Goal: Task Accomplishment & Management: Use online tool/utility

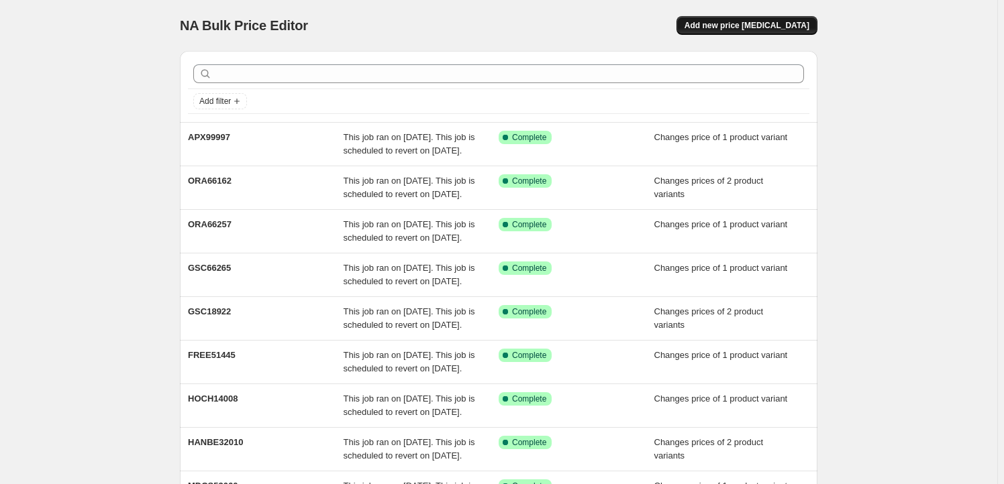
click at [740, 25] on span "Add new price [MEDICAL_DATA]" at bounding box center [746, 25] width 125 height 11
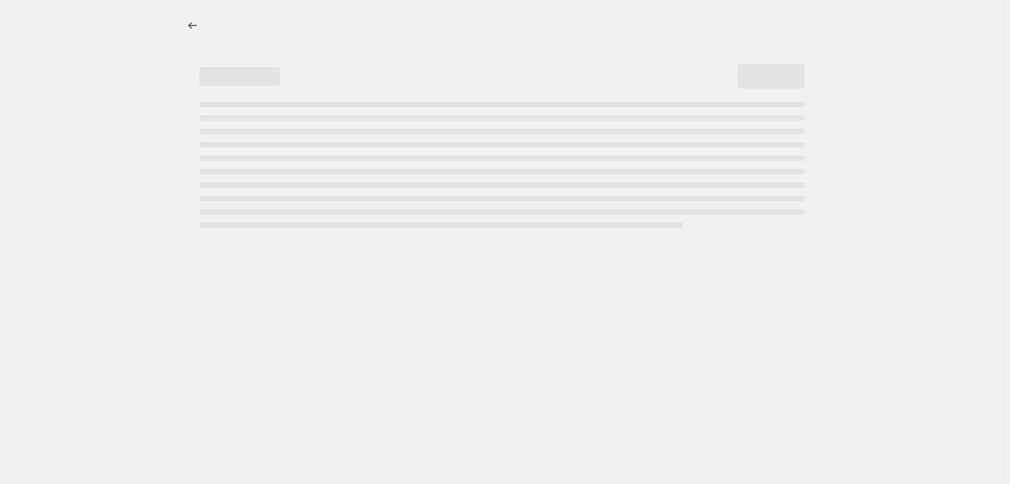
select select "percentage"
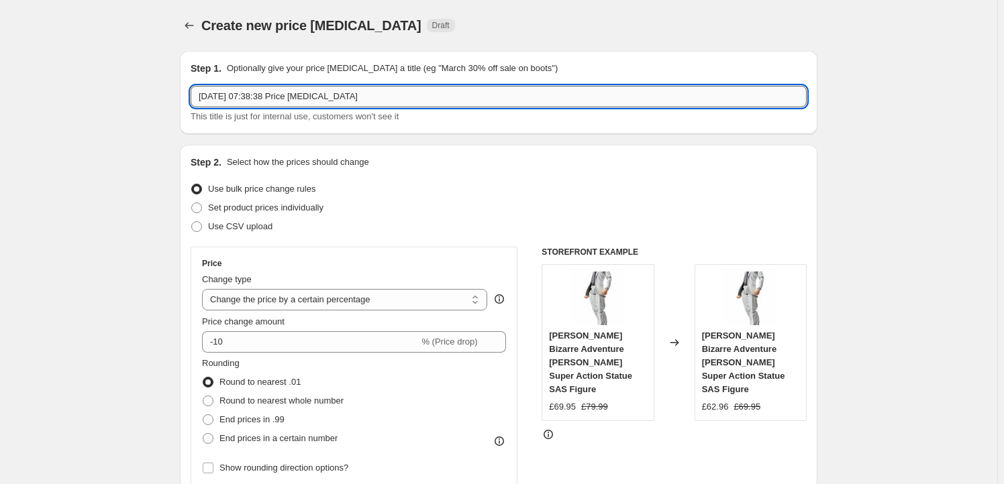
click at [373, 91] on input "2 Sept 2025, 07:38:38 Price change job" at bounding box center [499, 96] width 616 height 21
paste input "GSC66208"
type input "GSC66208"
click at [256, 205] on span "Set product prices individually" at bounding box center [265, 208] width 115 height 10
click at [192, 203] on input "Set product prices individually" at bounding box center [191, 203] width 1 height 1
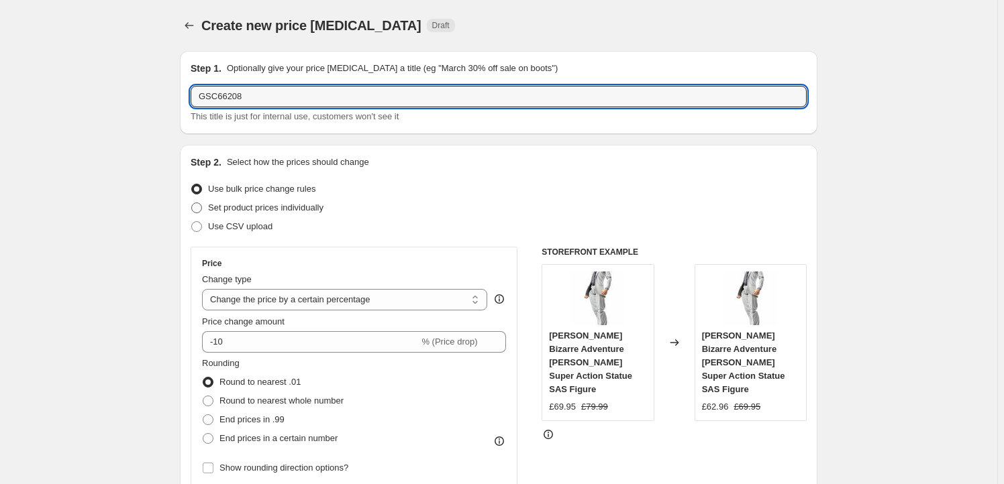
radio input "true"
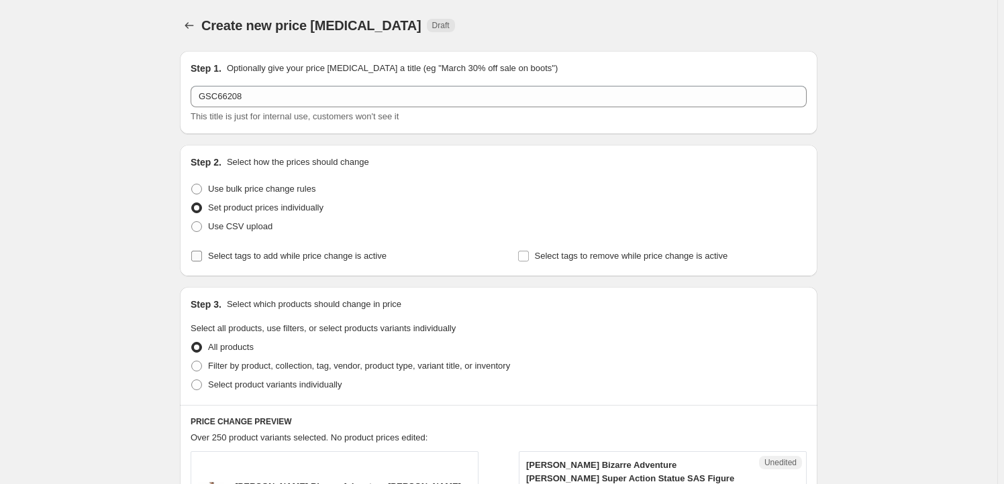
click at [280, 262] on span "Select tags to add while price change is active" at bounding box center [297, 256] width 178 height 13
click at [202, 262] on input "Select tags to add while price change is active" at bounding box center [196, 256] width 11 height 11
checkbox input "true"
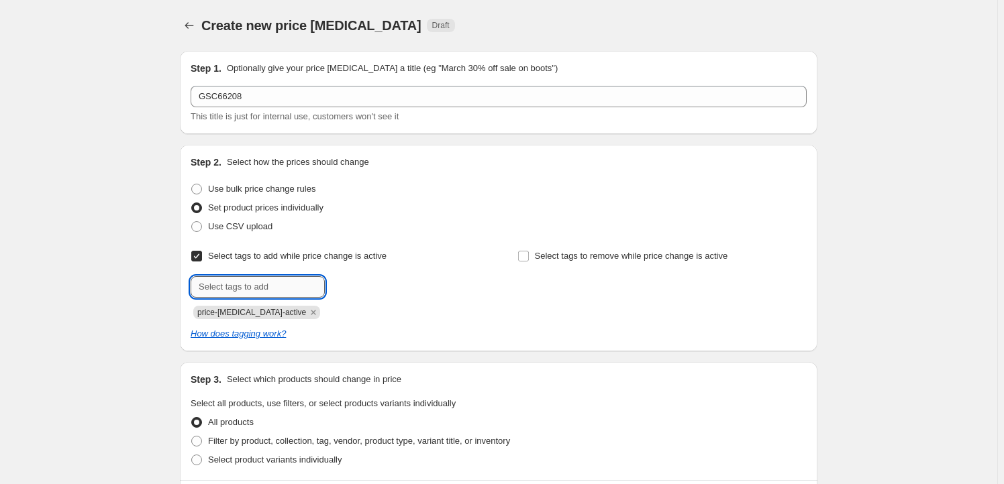
click at [259, 289] on input "text" at bounding box center [258, 286] width 134 height 21
type input "Milestone"
click at [372, 287] on span "Milestone" at bounding box center [372, 285] width 37 height 9
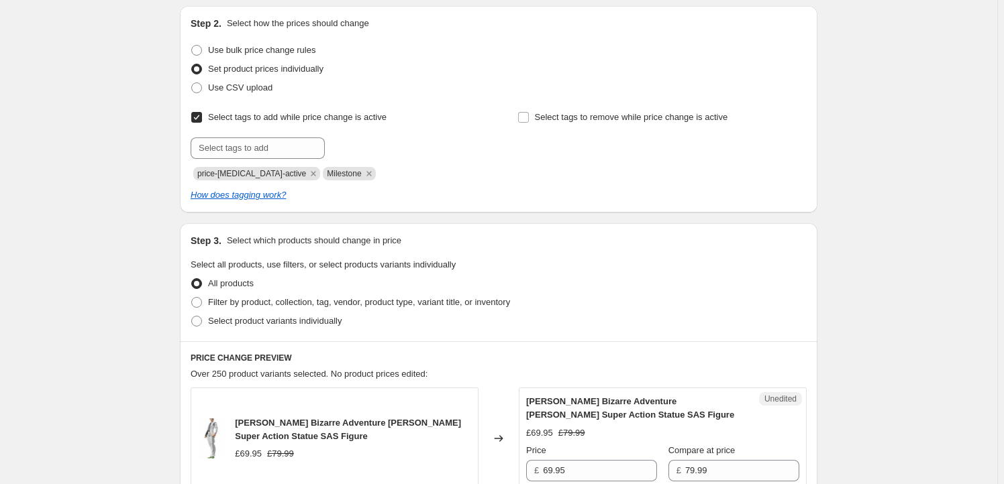
scroll to position [244, 0]
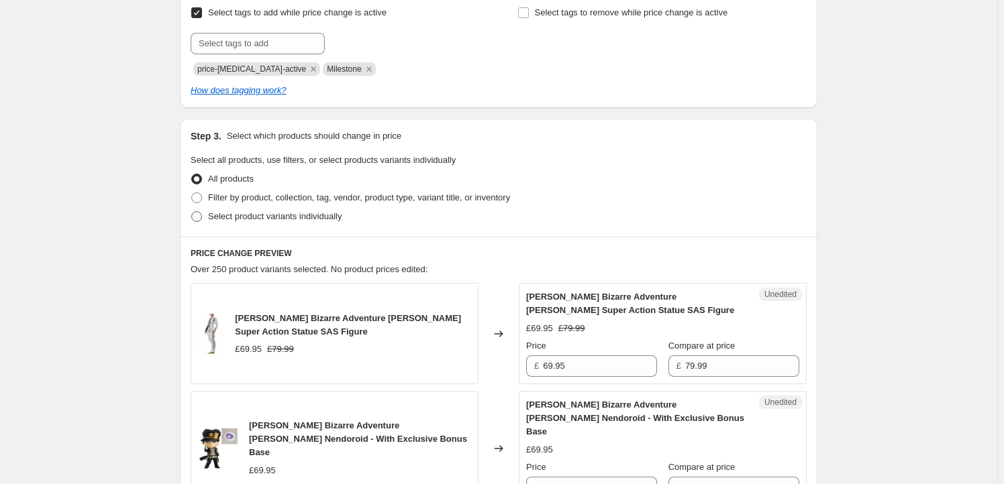
click at [272, 211] on span "Select product variants individually" at bounding box center [275, 216] width 134 height 10
click at [192, 211] on input "Select product variants individually" at bounding box center [191, 211] width 1 height 1
radio input "true"
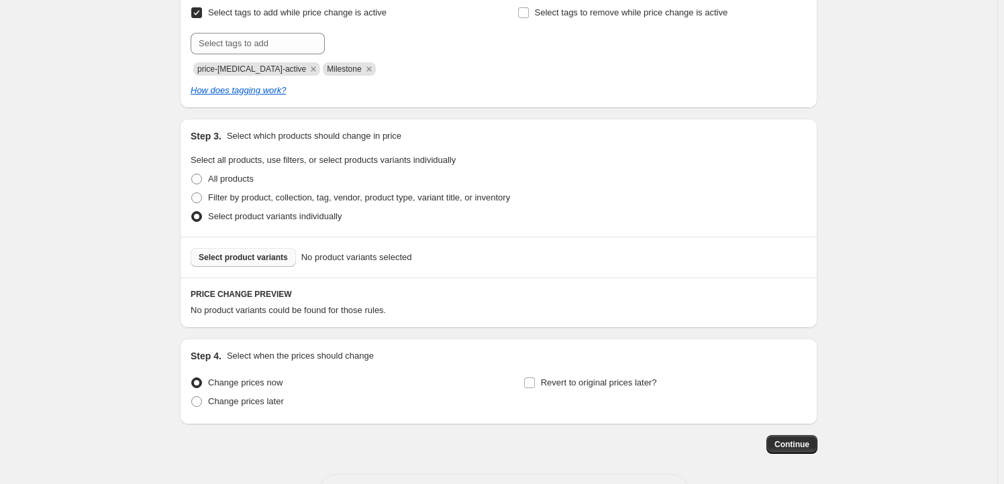
click at [260, 262] on span "Select product variants" at bounding box center [243, 257] width 89 height 11
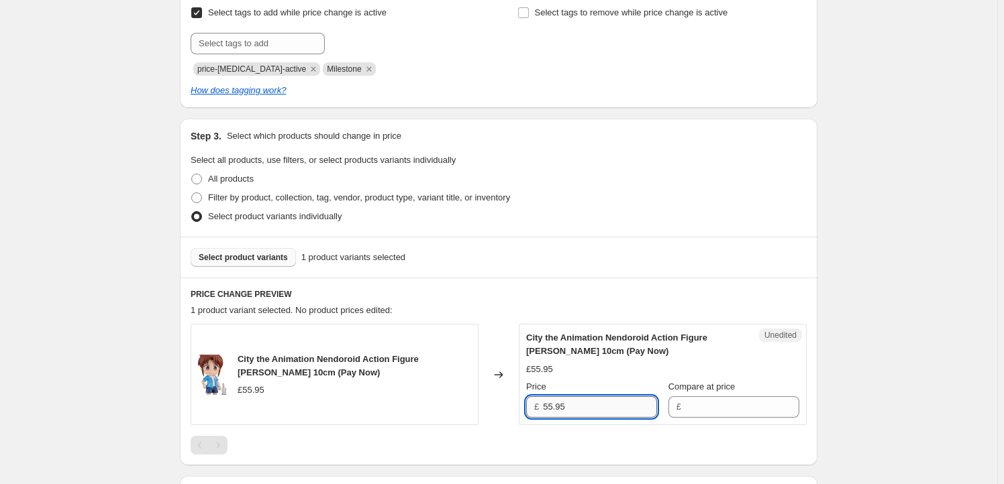
click at [613, 404] on input "55.95" at bounding box center [600, 407] width 114 height 21
click at [695, 409] on input "Compare at price" at bounding box center [742, 407] width 114 height 21
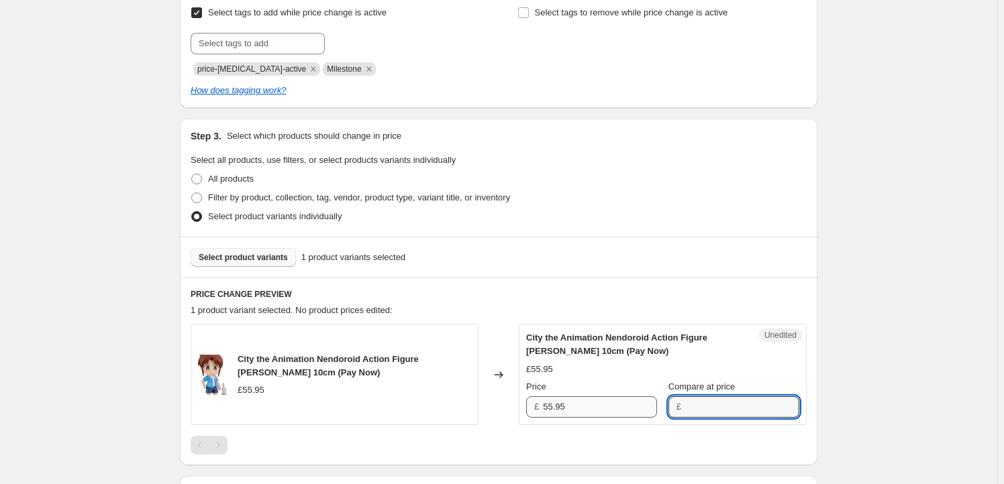
paste input "55.95"
type input "55.95"
click at [572, 403] on input "55.95" at bounding box center [600, 407] width 114 height 21
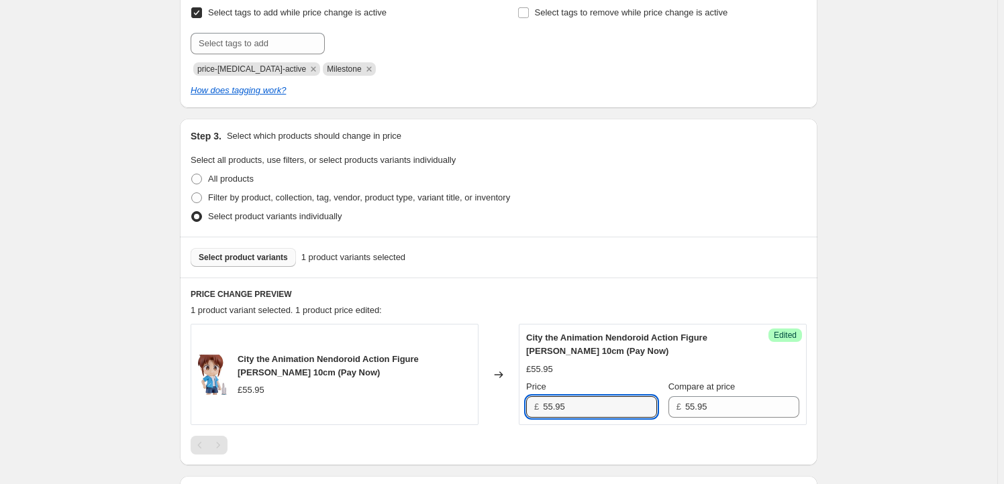
drag, startPoint x: 553, startPoint y: 407, endPoint x: 533, endPoint y: 403, distance: 20.0
click at [533, 403] on div "£ 55.95" at bounding box center [591, 407] width 131 height 21
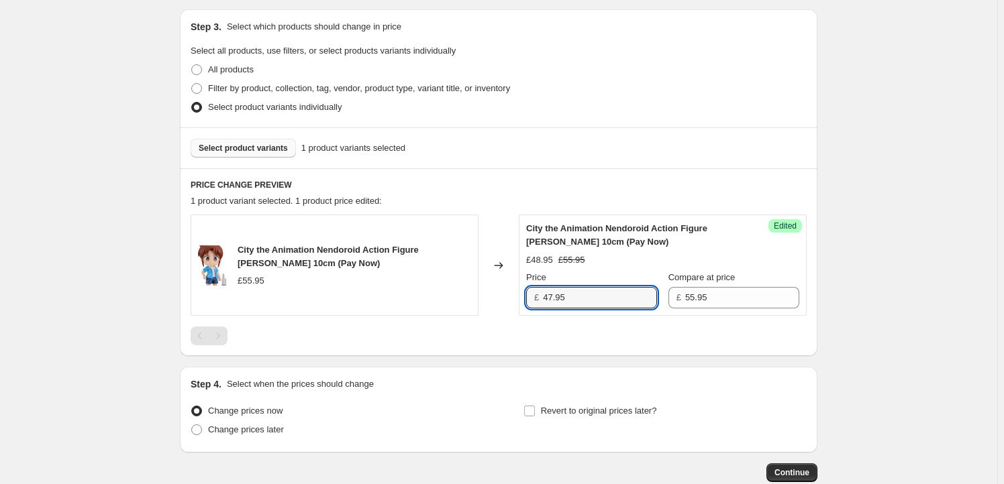
scroll to position [431, 0]
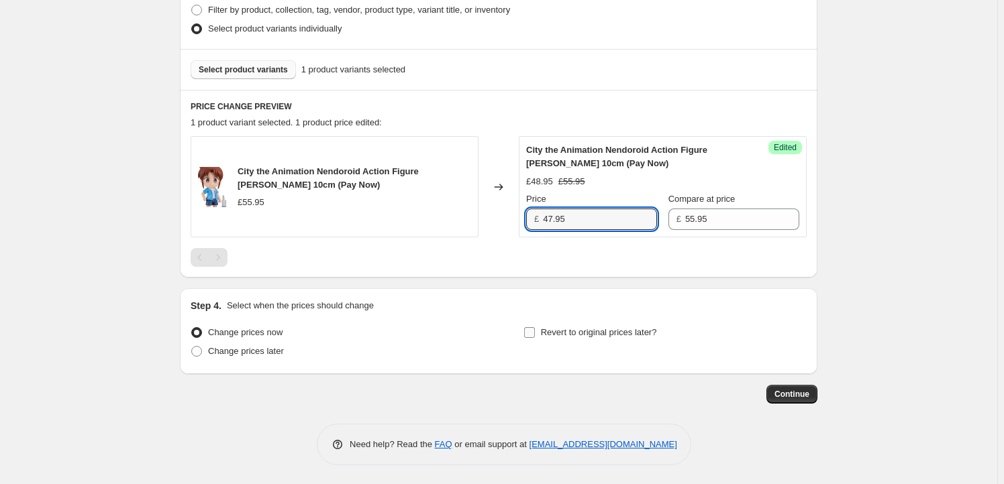
type input "47.95"
click at [542, 331] on label "Revert to original prices later?" at bounding box center [590, 332] width 134 height 19
click at [535, 331] on input "Revert to original prices later?" at bounding box center [529, 332] width 11 height 11
checkbox input "true"
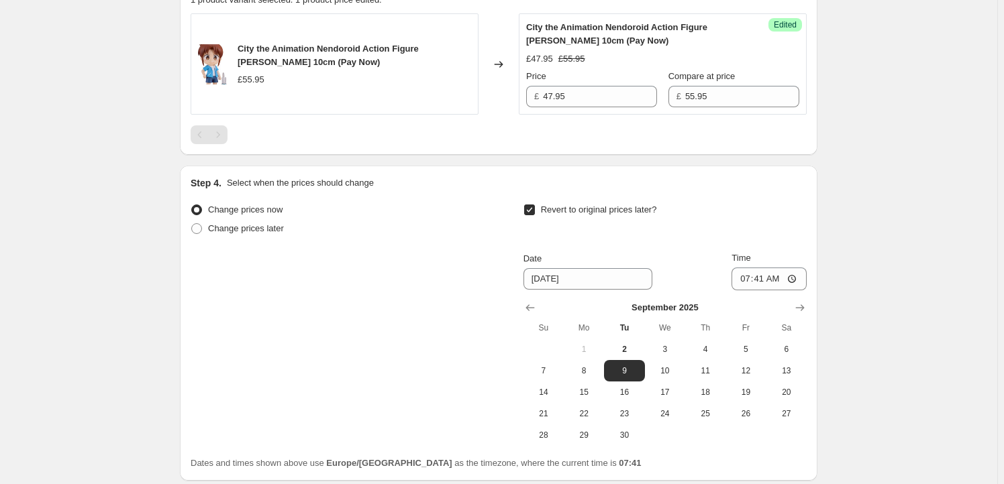
scroll to position [594, 0]
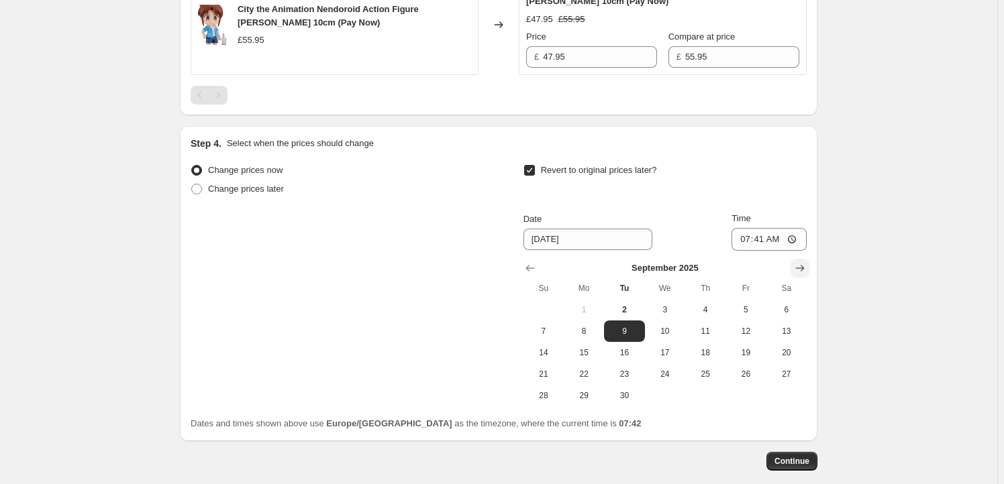
click at [802, 267] on icon "Show next month, October 2025" at bounding box center [800, 268] width 9 height 7
click at [667, 305] on span "1" at bounding box center [665, 310] width 30 height 11
type input "10/1/2025"
click at [763, 237] on input "07:41" at bounding box center [768, 239] width 75 height 23
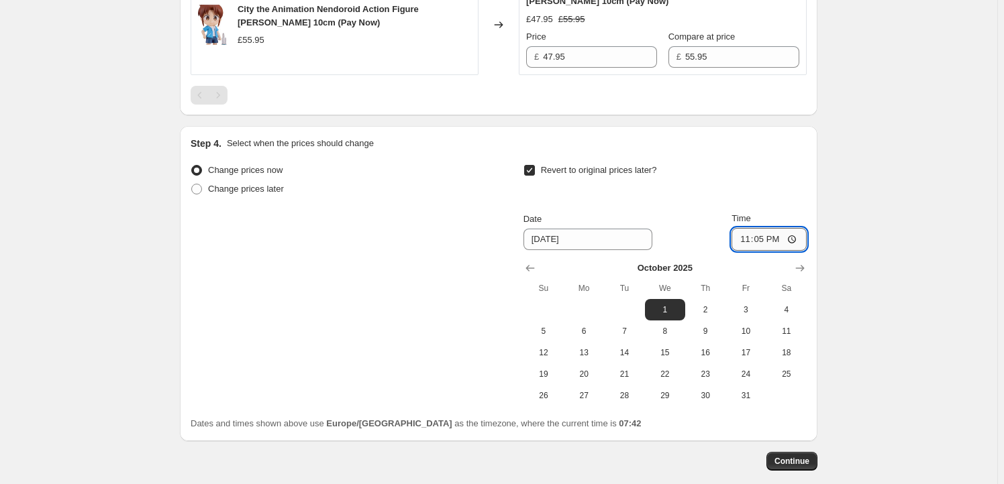
type input "23:59"
click at [805, 463] on span "Continue" at bounding box center [791, 461] width 35 height 11
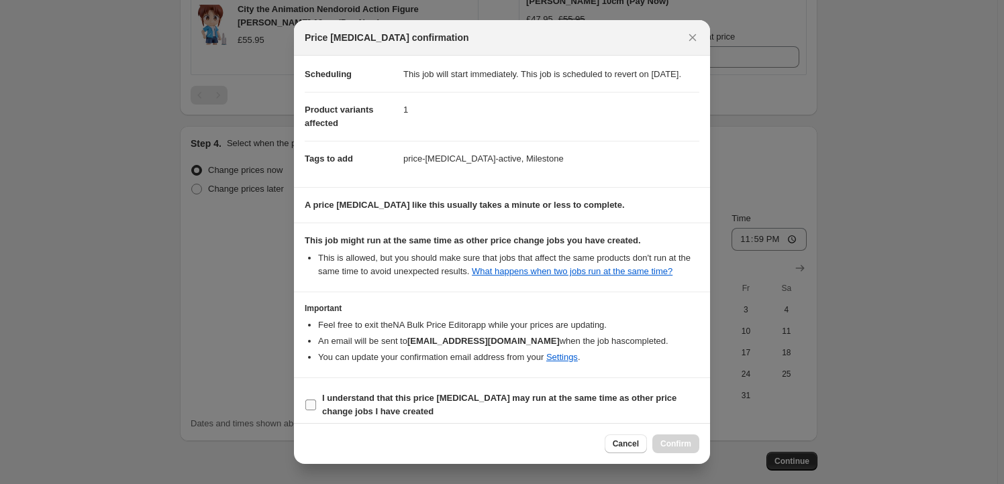
scroll to position [44, 0]
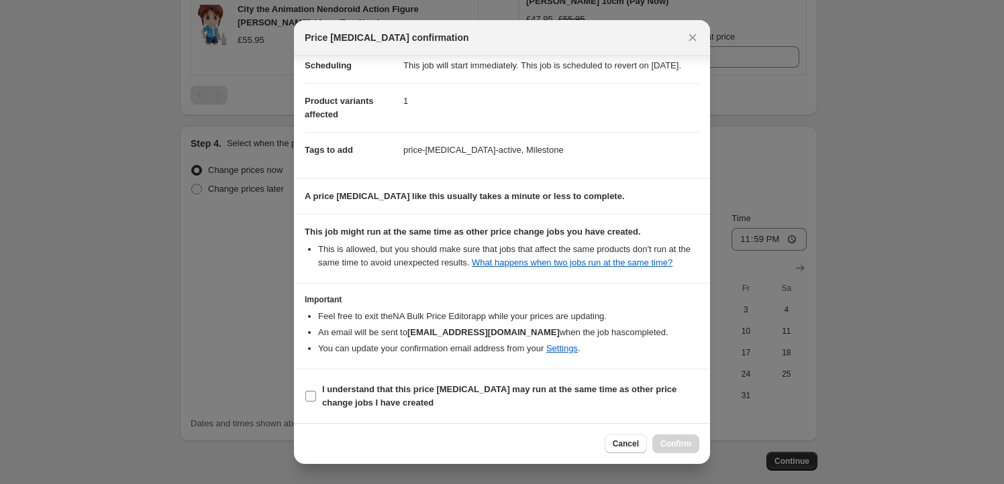
click at [319, 402] on label "I understand that this price change job may run at the same time as other price…" at bounding box center [502, 396] width 395 height 32
click at [316, 402] on input "I understand that this price change job may run at the same time as other price…" at bounding box center [310, 396] width 11 height 11
checkbox input "true"
click at [705, 450] on div "Cancel Confirm" at bounding box center [502, 443] width 416 height 41
click at [688, 446] on span "Confirm" at bounding box center [675, 444] width 31 height 11
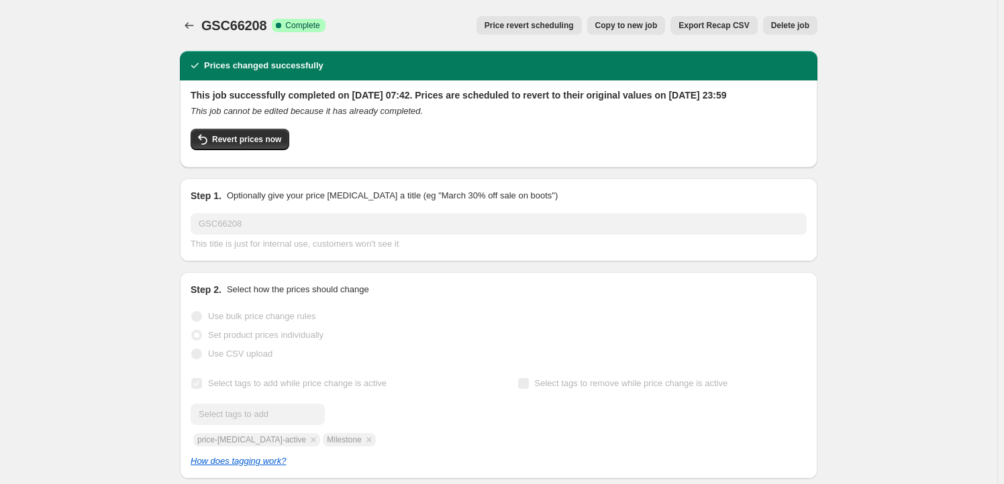
click at [644, 23] on span "Copy to new job" at bounding box center [626, 25] width 62 height 11
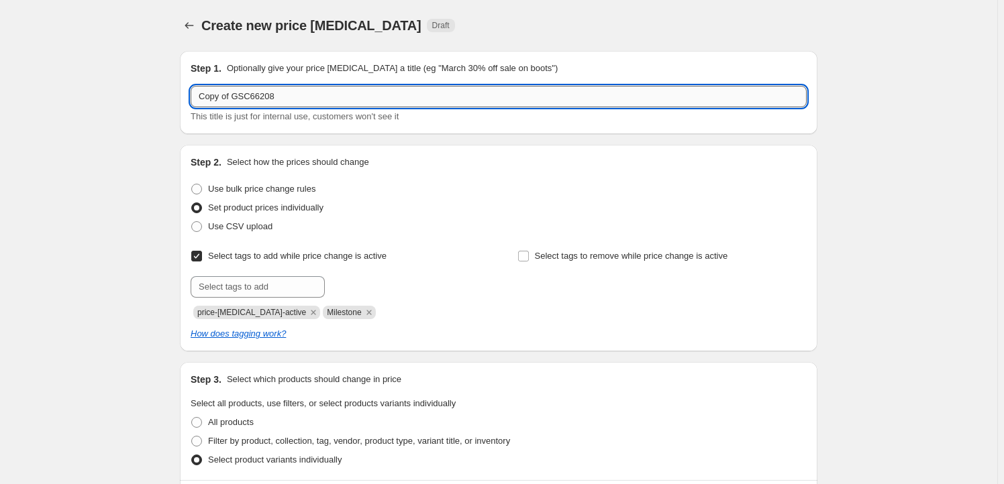
click at [296, 102] on input "Copy of GSC66208" at bounding box center [499, 96] width 616 height 21
paste input "ORA18981"
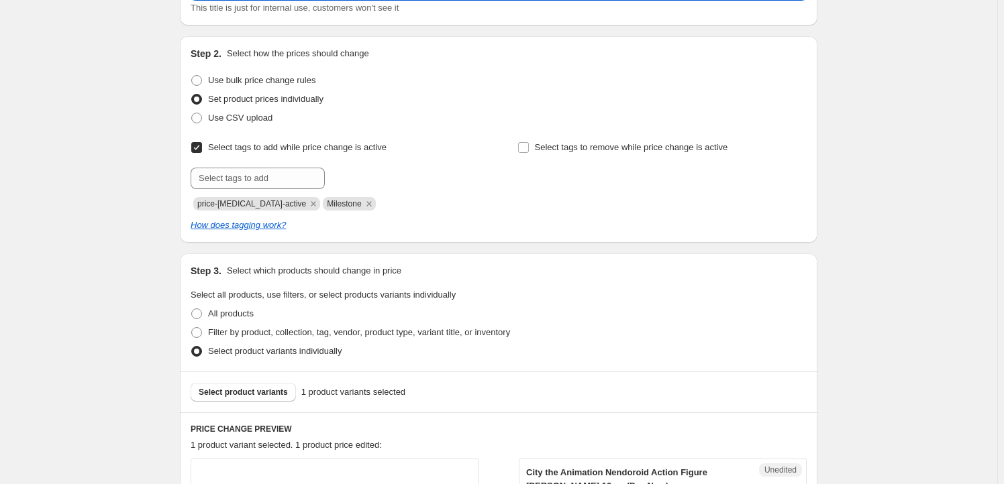
scroll to position [244, 0]
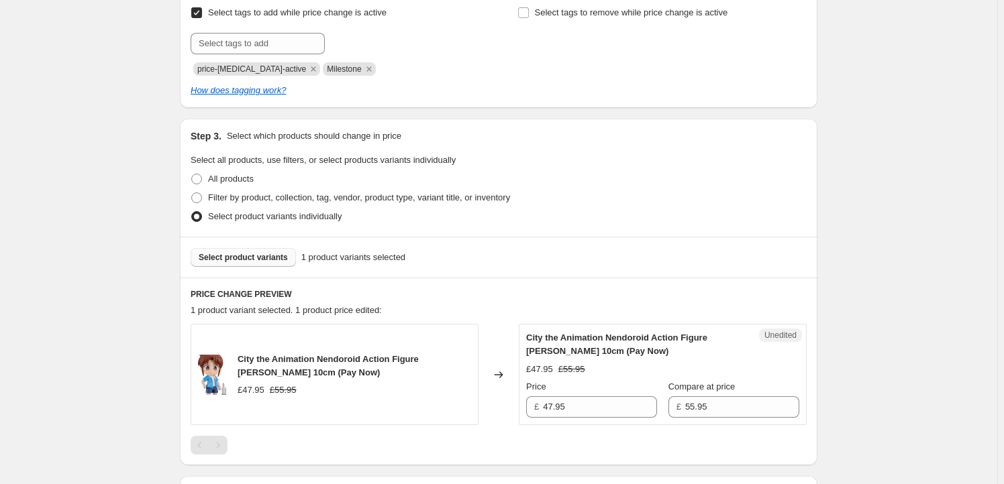
type input "ORA18981"
click at [238, 264] on button "Select product variants" at bounding box center [243, 257] width 105 height 19
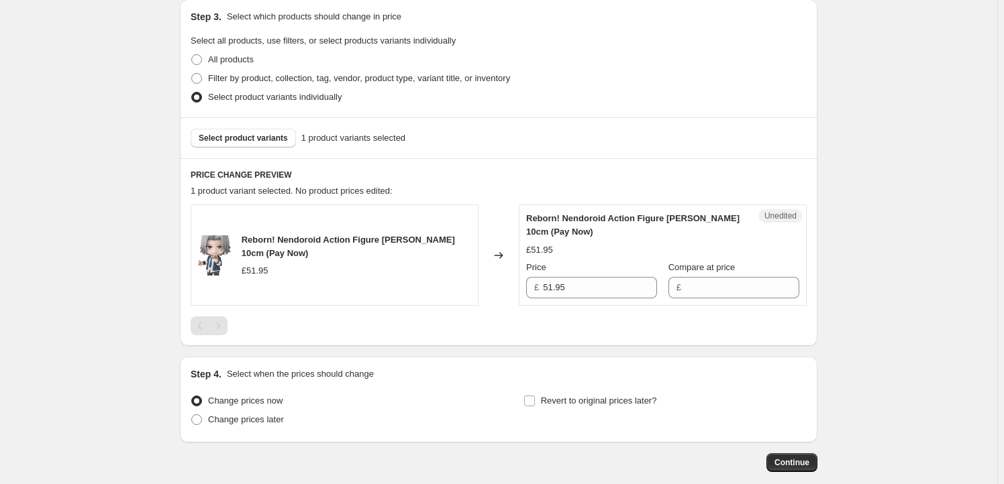
scroll to position [366, 0]
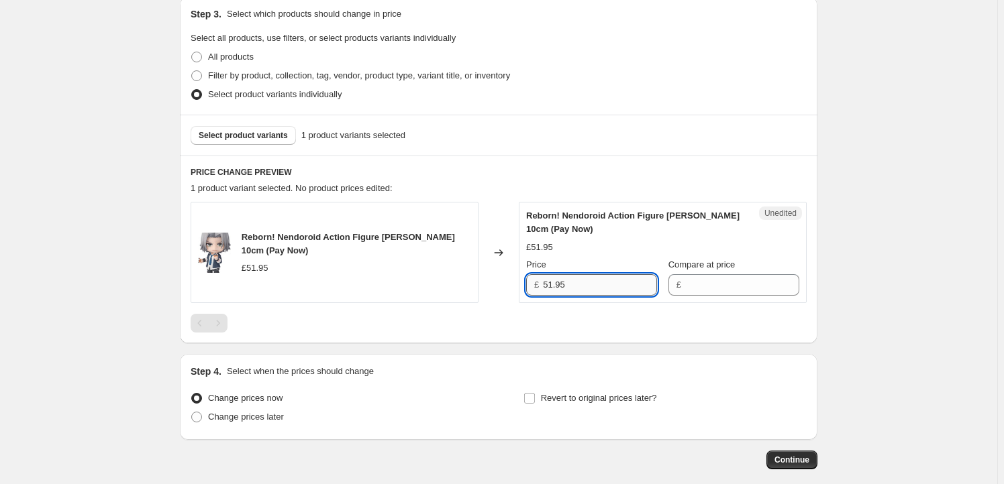
click at [599, 290] on input "51.95" at bounding box center [600, 284] width 114 height 21
type input "51.95"
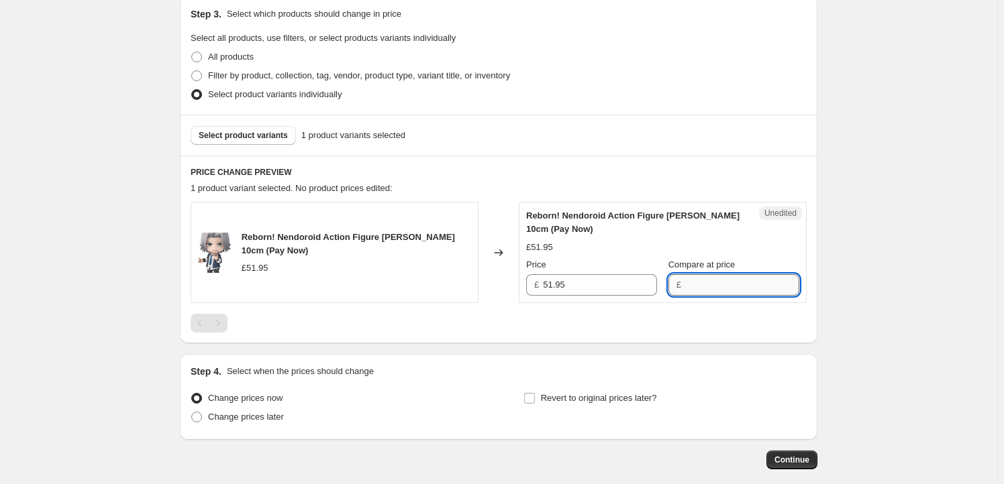
click at [725, 285] on input "Compare at price" at bounding box center [742, 284] width 114 height 21
paste input "51.95"
type input "51.95"
click at [588, 294] on input "51.95" at bounding box center [600, 284] width 114 height 21
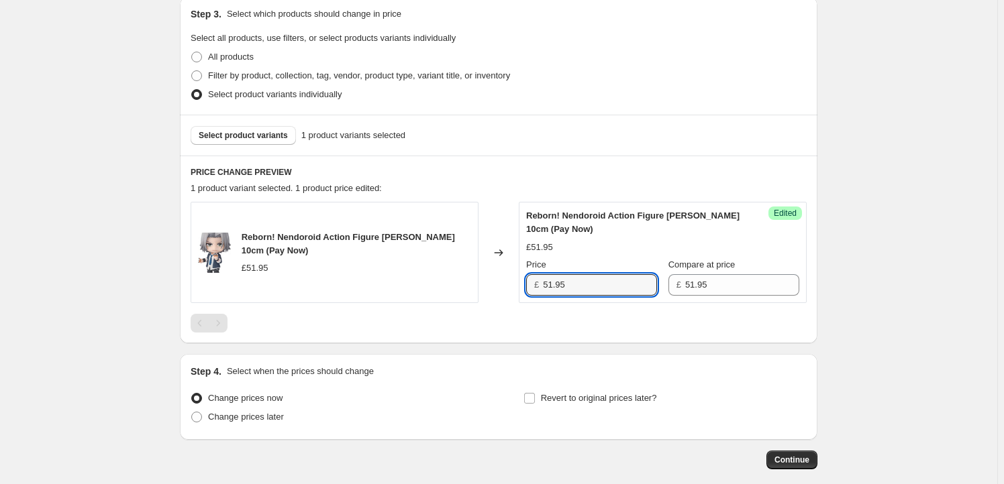
drag, startPoint x: 554, startPoint y: 284, endPoint x: 484, endPoint y: 280, distance: 69.2
click at [484, 280] on div "Reborn! Nendoroid Action Figure Hayato Gokudera 10cm (Pay Now) £51.95 Changed t…" at bounding box center [499, 252] width 616 height 101
type input "47.95"
click at [580, 393] on span "Revert to original prices later?" at bounding box center [599, 398] width 116 height 10
click at [535, 393] on input "Revert to original prices later?" at bounding box center [529, 398] width 11 height 11
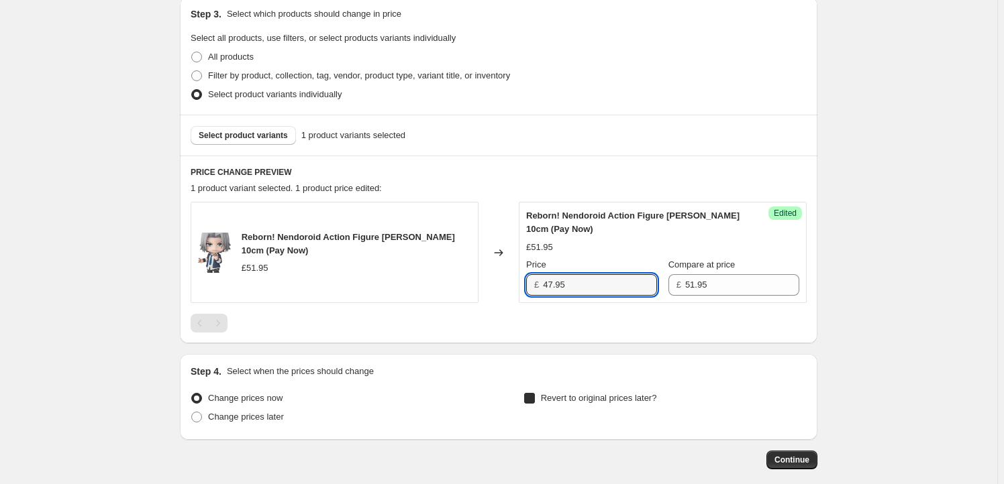
checkbox input "true"
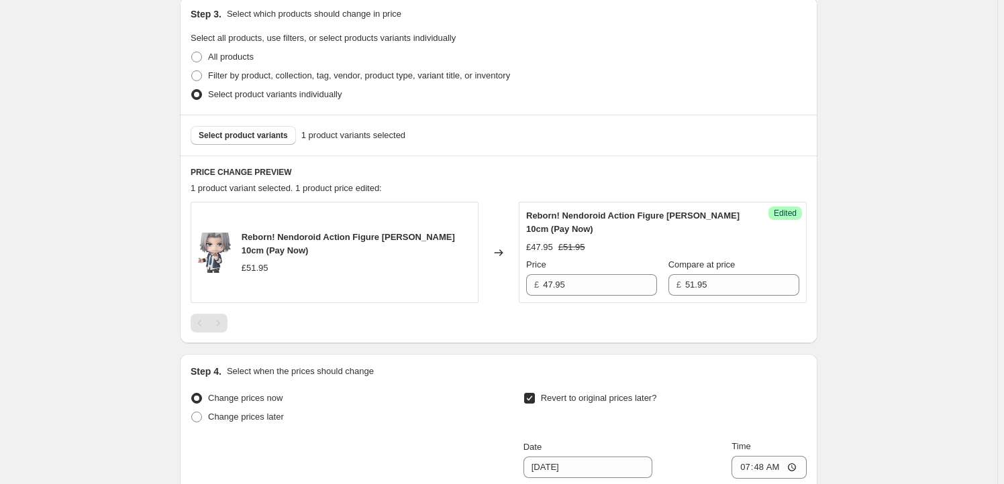
scroll to position [569, 0]
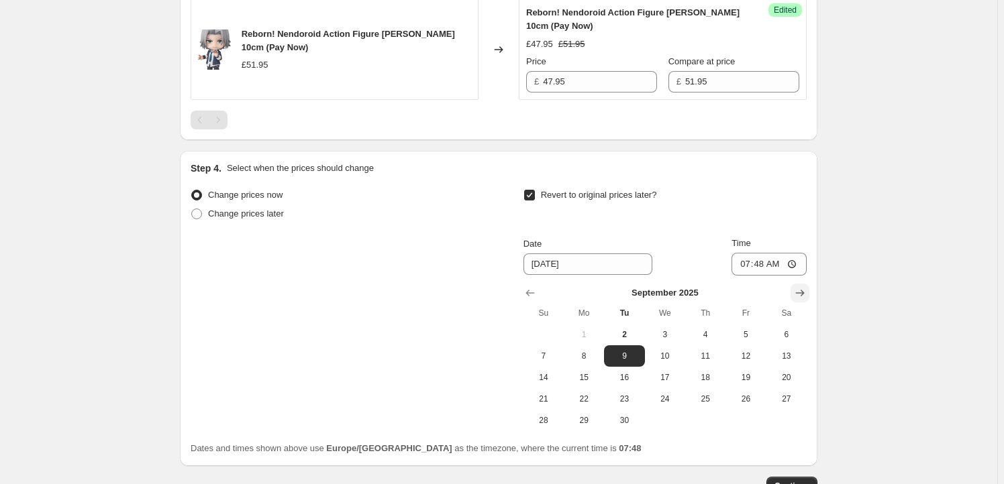
click at [803, 287] on icon "Show next month, October 2025" at bounding box center [799, 293] width 13 height 13
click at [675, 338] on span "1" at bounding box center [665, 334] width 30 height 11
type input "10/1/2025"
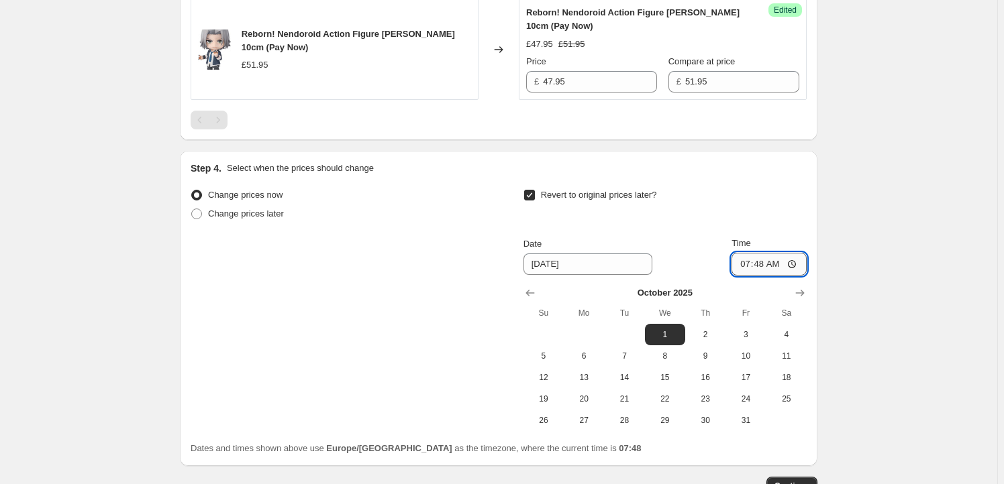
click at [762, 260] on input "07:48" at bounding box center [768, 264] width 75 height 23
click at [778, 264] on input "23:50" at bounding box center [768, 264] width 75 height 23
type input "23:59"
click at [888, 237] on div "Create new price change job. This page is ready Create new price change job Dra…" at bounding box center [498, 4] width 997 height 1147
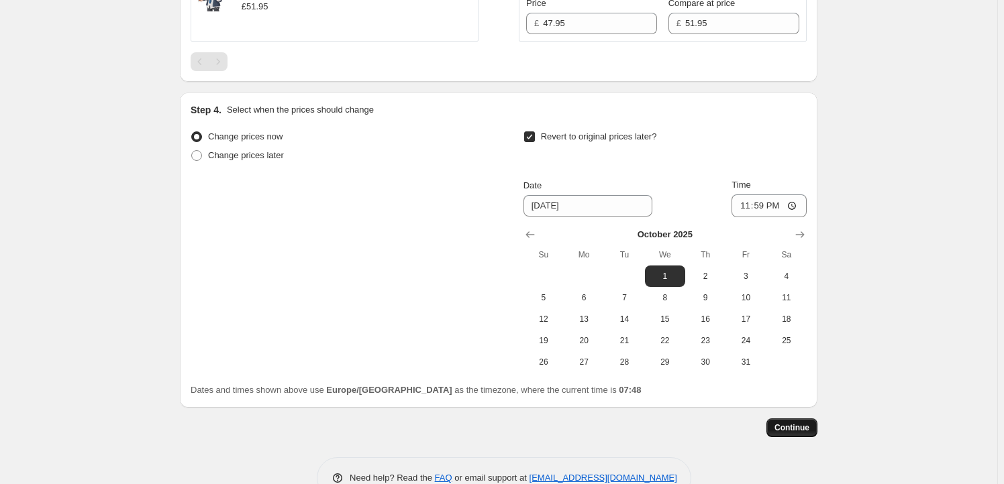
scroll to position [661, 0]
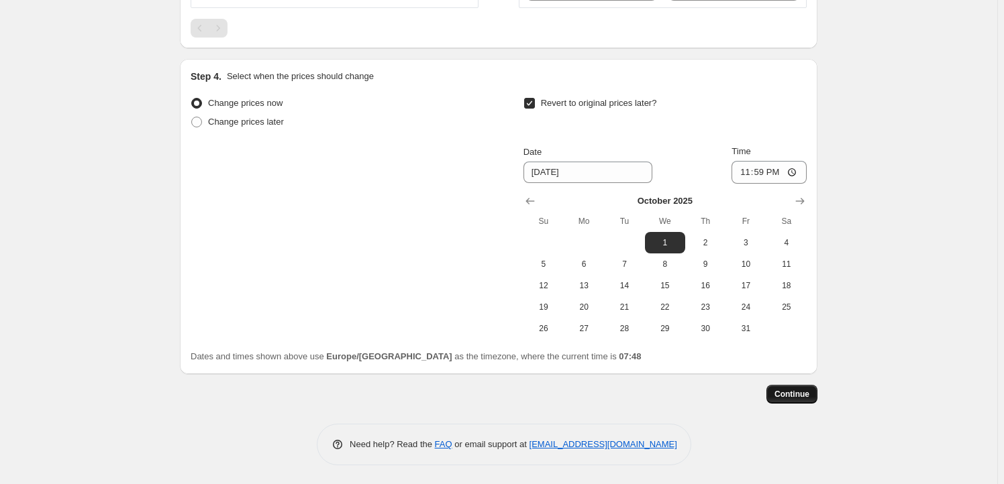
click at [802, 400] on button "Continue" at bounding box center [791, 394] width 51 height 19
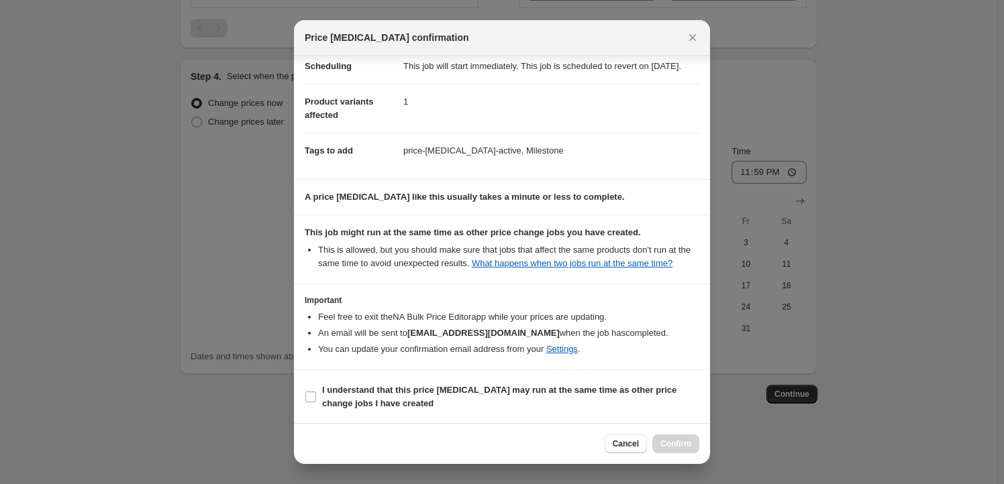
scroll to position [44, 0]
click at [324, 389] on b "I understand that this price change job may run at the same time as other price…" at bounding box center [499, 395] width 354 height 23
click at [316, 391] on input "I understand that this price change job may run at the same time as other price…" at bounding box center [310, 396] width 11 height 11
checkbox input "true"
click at [676, 443] on span "Confirm" at bounding box center [675, 444] width 31 height 11
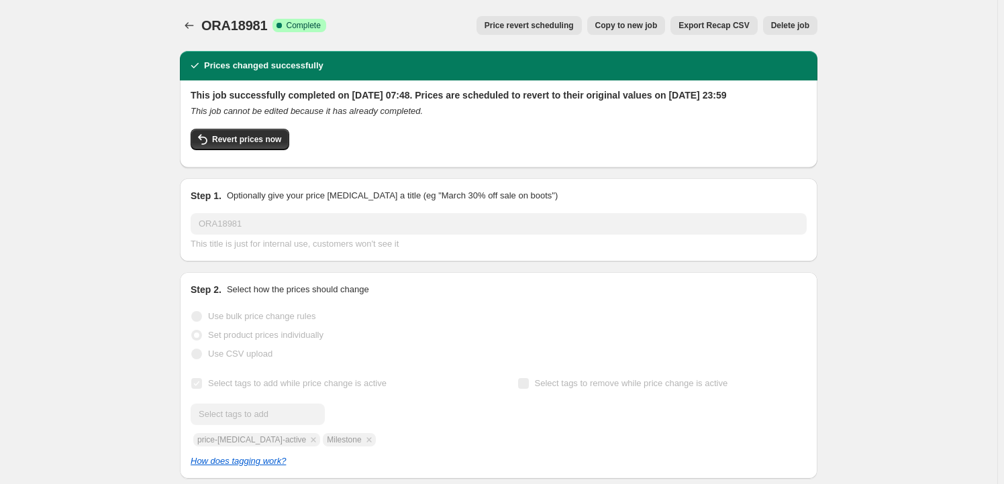
click at [641, 21] on span "Copy to new job" at bounding box center [626, 25] width 62 height 11
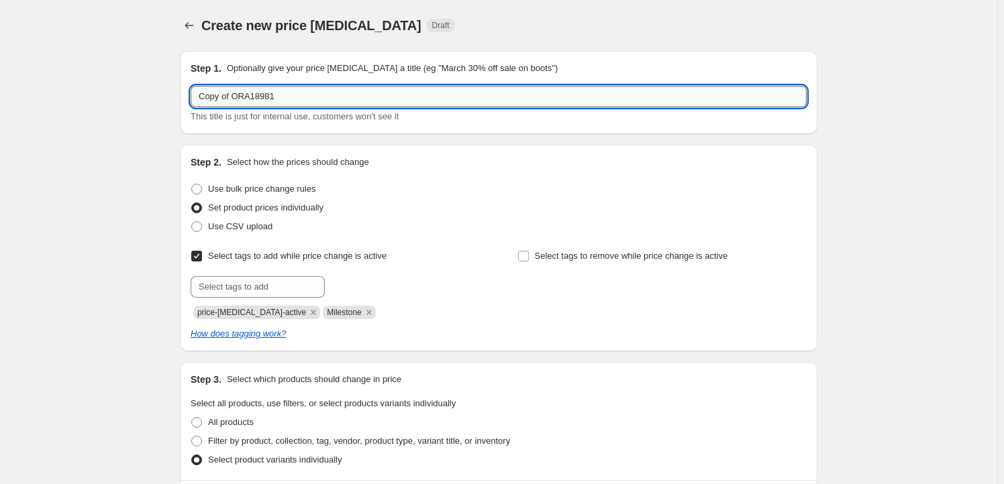
click at [292, 97] on input "Copy of ORA18981" at bounding box center [499, 96] width 616 height 21
paste input "GSC20957"
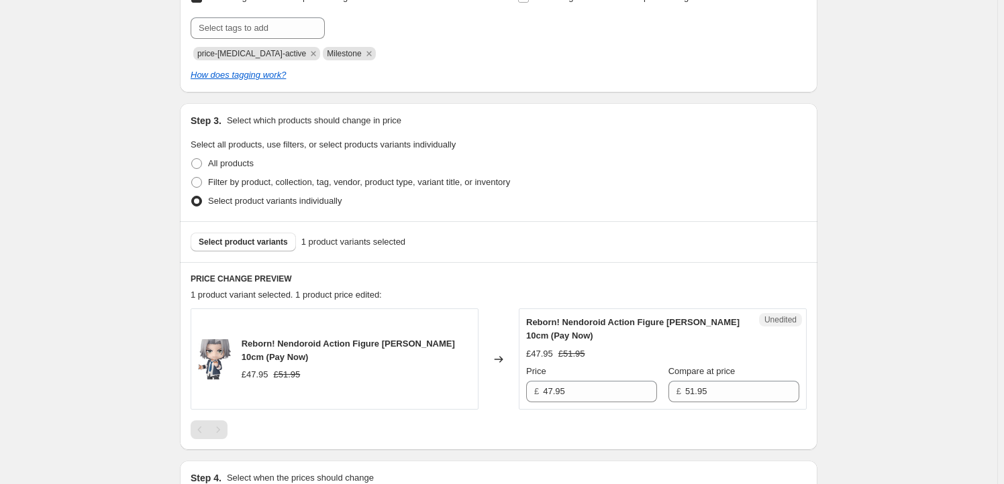
scroll to position [285, 0]
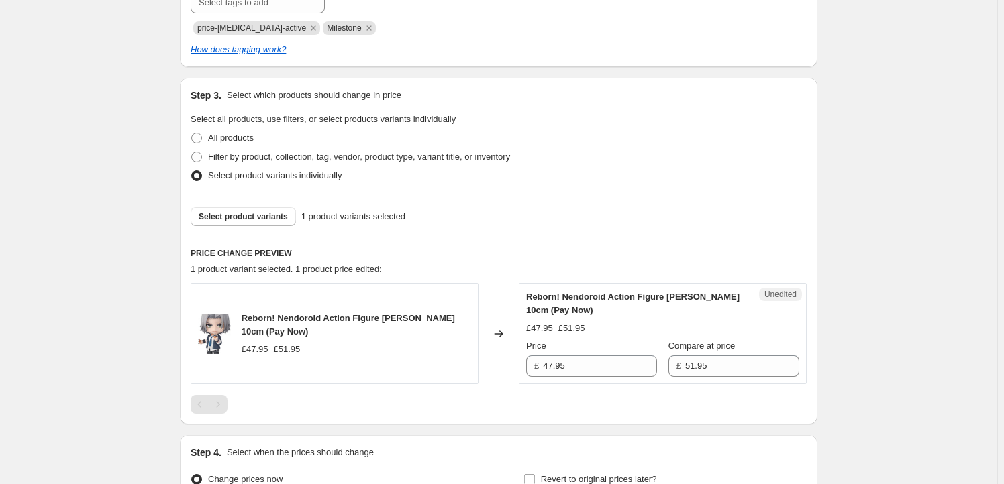
type input "GSC20957"
click at [256, 317] on span "Reborn! Nendoroid Action Figure Hayato Gokudera 10cm (Pay Now)" at bounding box center [348, 324] width 213 height 23
drag, startPoint x: 256, startPoint y: 317, endPoint x: 247, endPoint y: 331, distance: 16.9
click at [247, 331] on span "Reborn! Nendoroid Action Figure Hayato Gokudera 10cm (Pay Now)" at bounding box center [348, 324] width 213 height 23
click at [248, 213] on span "Select product variants" at bounding box center [243, 216] width 89 height 11
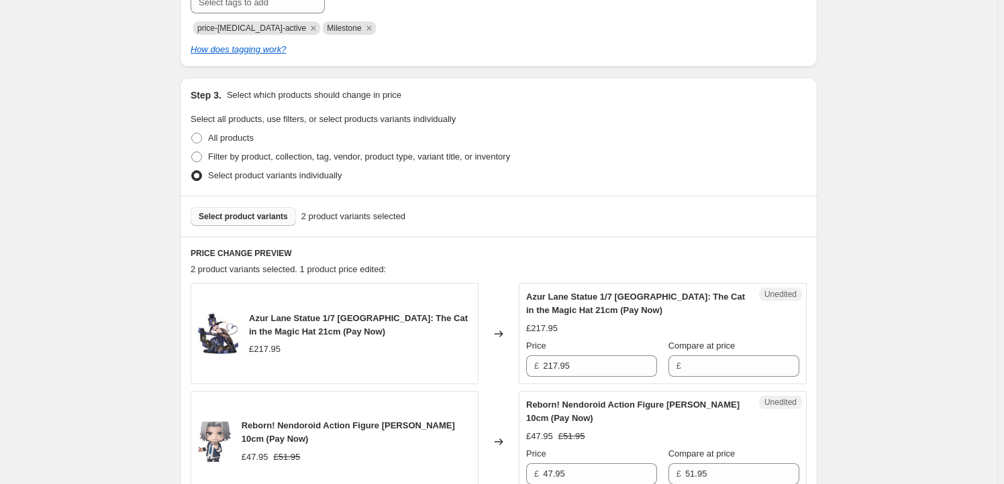
click at [259, 423] on span "Reborn! Nendoroid Action Figure Hayato Gokudera 10cm (Pay Now)" at bounding box center [348, 432] width 213 height 23
drag, startPoint x: 259, startPoint y: 423, endPoint x: 264, endPoint y: 436, distance: 13.6
click at [264, 436] on span "Reborn! Nendoroid Action Figure Hayato Gokudera 10cm (Pay Now)" at bounding box center [348, 432] width 213 height 23
copy span "Reborn! Nendoroid Action Figure Hayato Gokudera 10cm"
click at [278, 221] on button "Select product variants" at bounding box center [243, 216] width 105 height 19
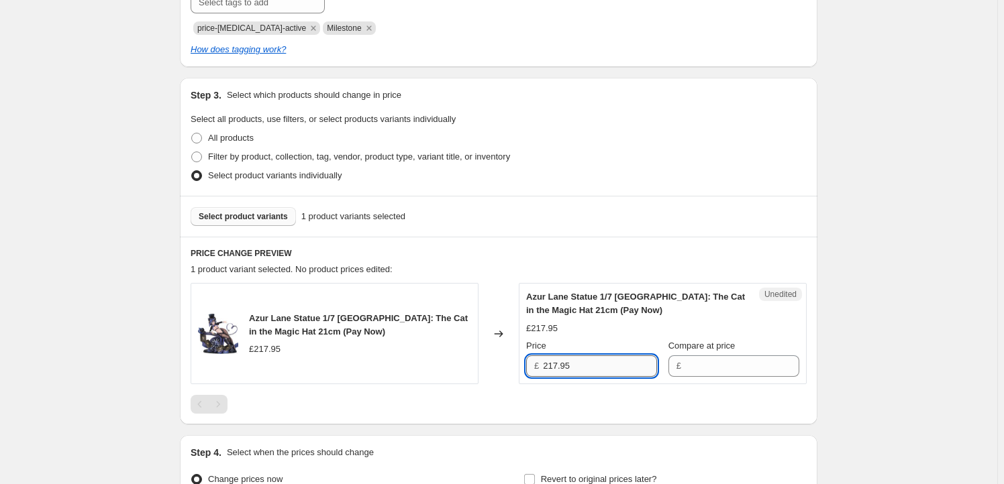
click at [579, 365] on input "217.95" at bounding box center [600, 366] width 114 height 21
type input "217.95"
click at [718, 361] on input "Compare at price" at bounding box center [742, 366] width 114 height 21
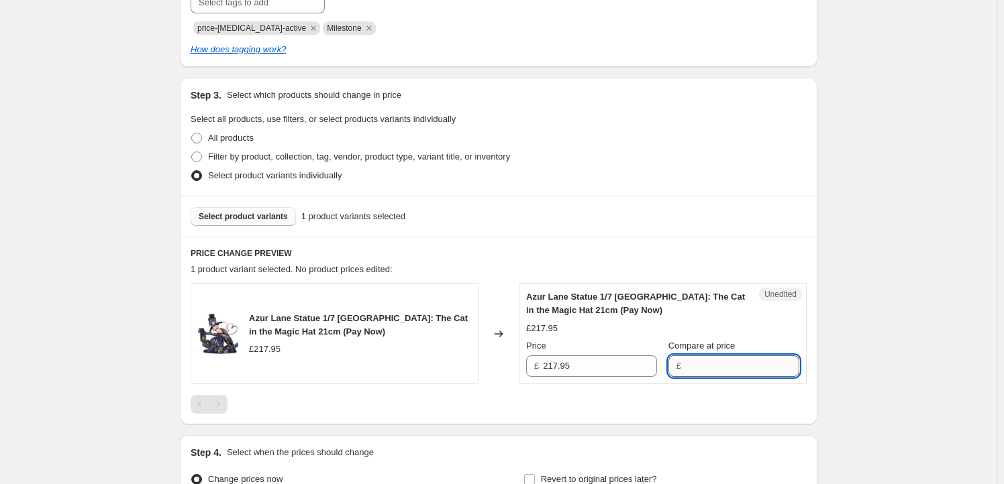
paste input "217.95"
type input "217.95"
click at [587, 370] on input "217.95" at bounding box center [600, 366] width 114 height 21
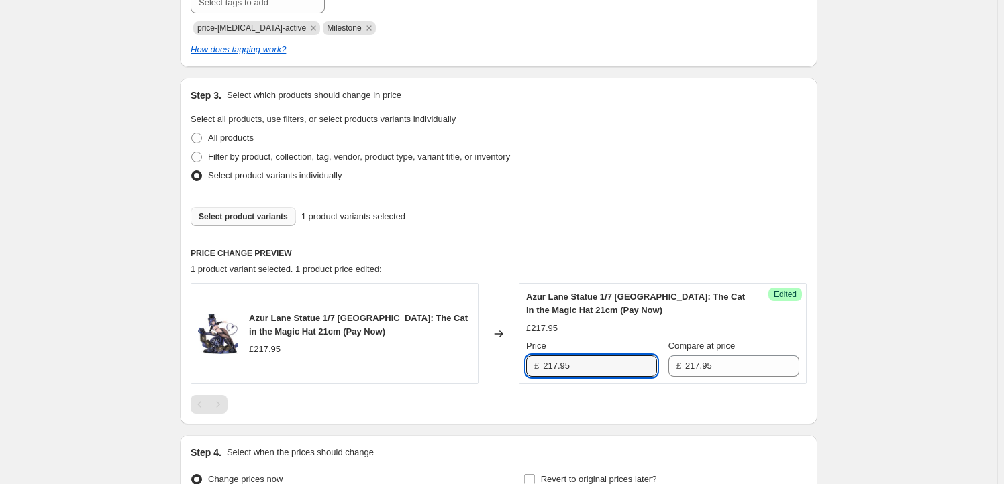
drag, startPoint x: 560, startPoint y: 361, endPoint x: 537, endPoint y: 362, distance: 22.9
click at [537, 362] on div "£ 217.95" at bounding box center [591, 366] width 131 height 21
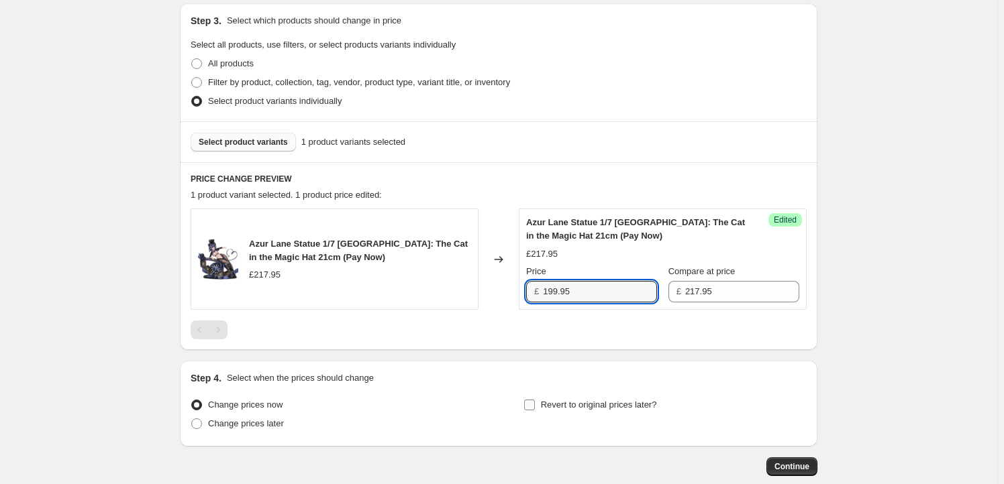
scroll to position [431, 0]
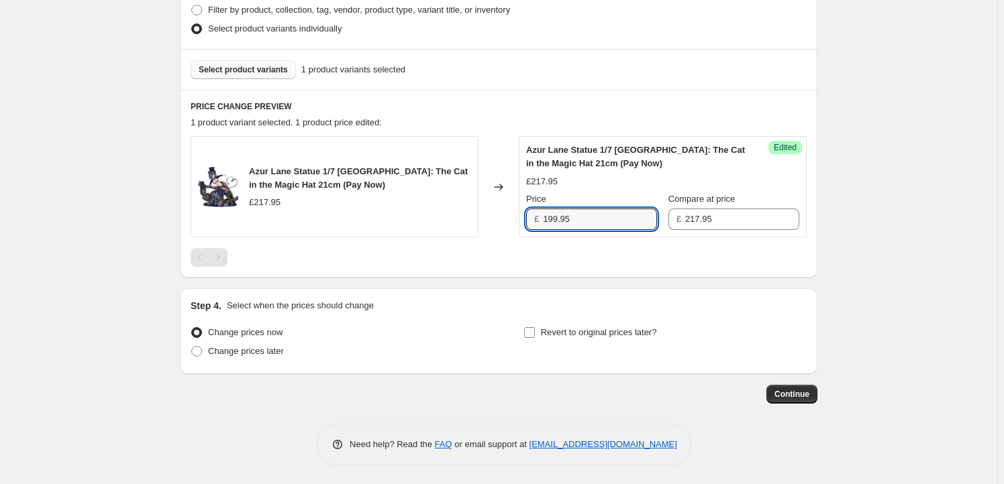
type input "199.95"
click at [556, 331] on span "Revert to original prices later?" at bounding box center [599, 332] width 116 height 10
click at [535, 331] on input "Revert to original prices later?" at bounding box center [529, 332] width 11 height 11
checkbox input "true"
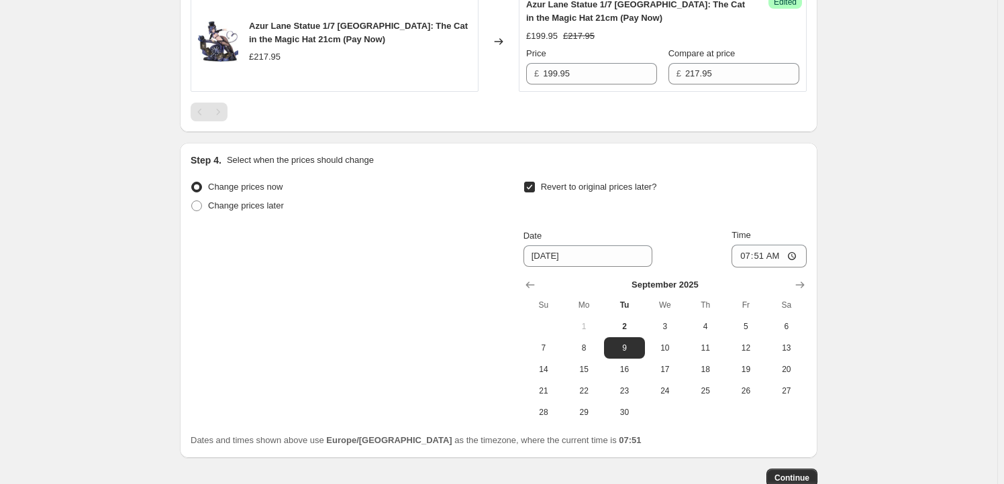
scroll to position [635, 0]
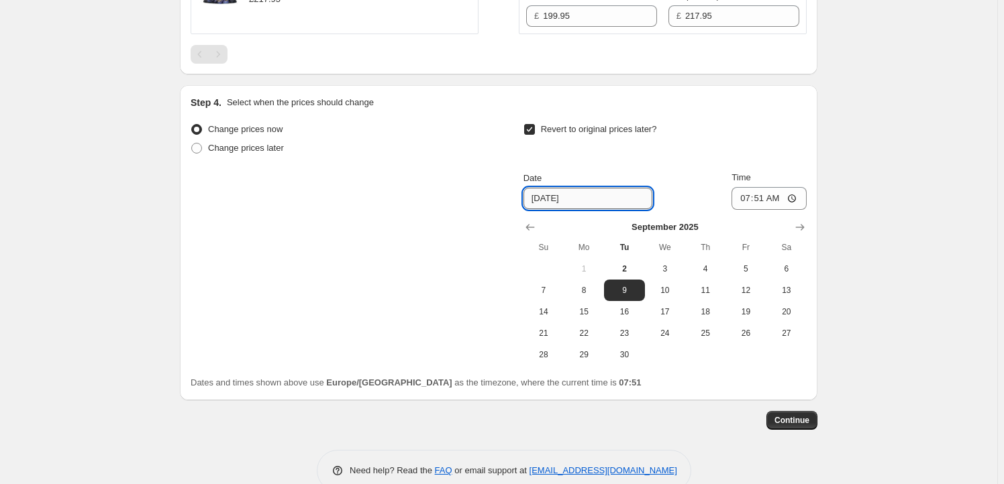
click at [590, 190] on input "9/9/2025" at bounding box center [587, 198] width 129 height 21
click at [590, 21] on input "199.95" at bounding box center [600, 15] width 114 height 21
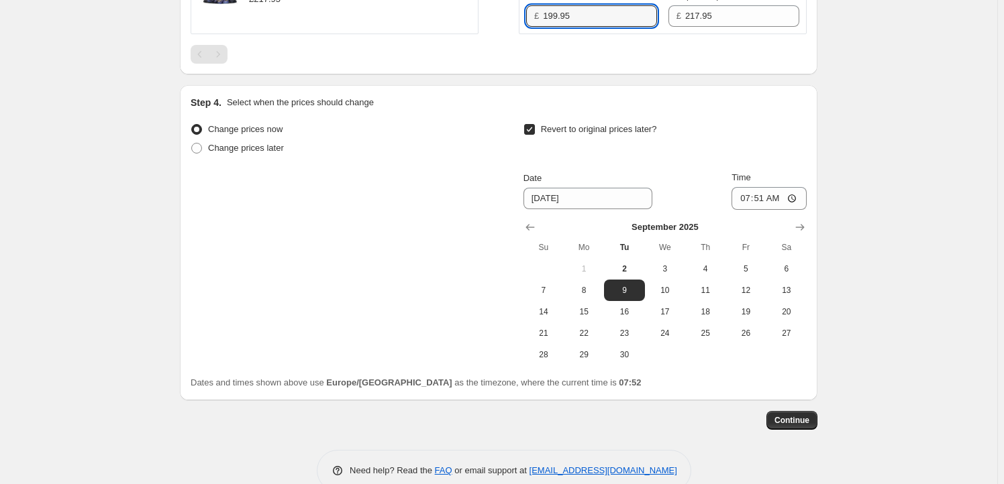
drag, startPoint x: 559, startPoint y: 15, endPoint x: 497, endPoint y: 15, distance: 62.4
type input "204.95"
click at [804, 221] on icon "Show next month, October 2025" at bounding box center [799, 227] width 13 height 13
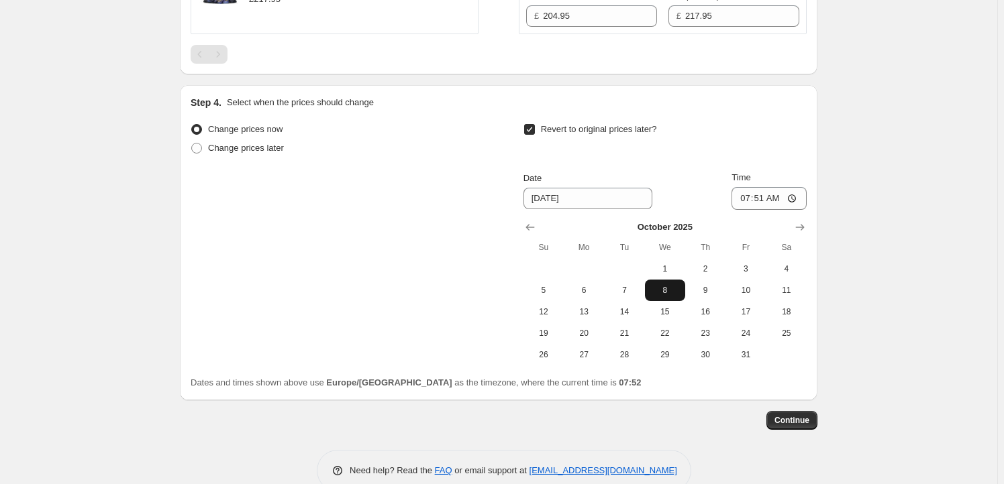
click at [664, 293] on span "8" at bounding box center [665, 290] width 30 height 11
type input "10/8/2025"
click at [761, 195] on input "07:51" at bounding box center [768, 198] width 75 height 23
type input "23:59"
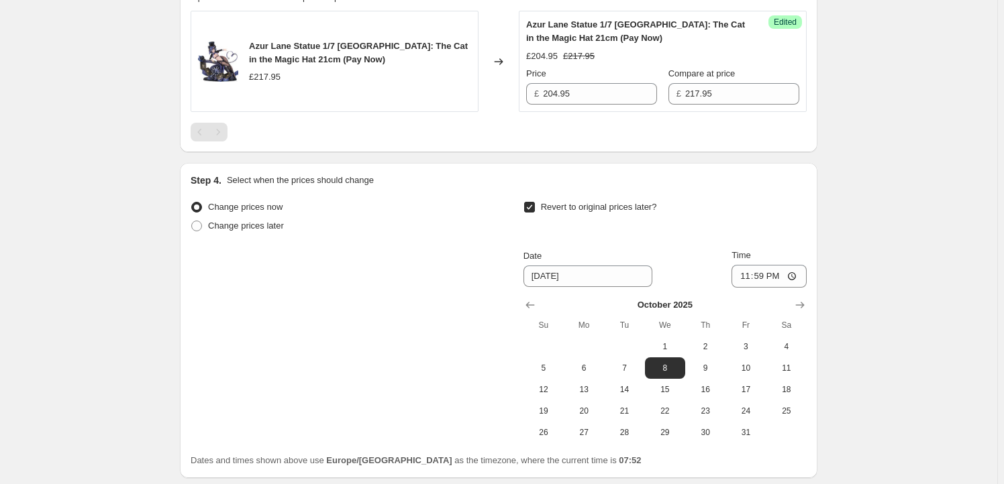
scroll to position [661, 0]
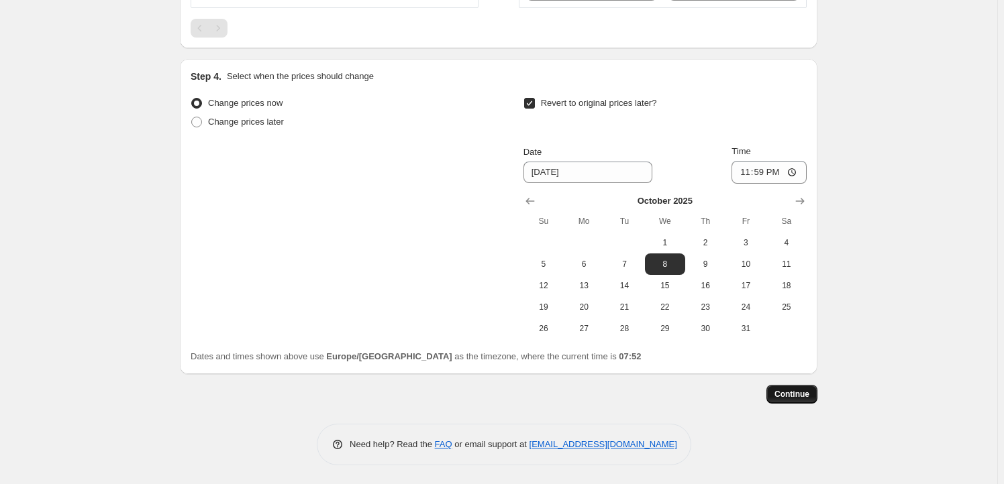
click at [780, 385] on button "Continue" at bounding box center [791, 394] width 51 height 19
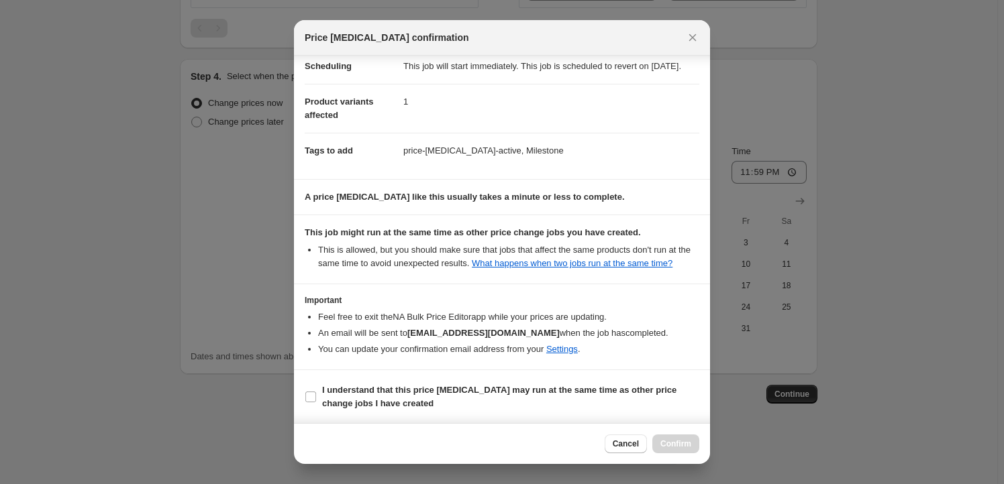
scroll to position [44, 0]
click at [325, 389] on b "I understand that this price change job may run at the same time as other price…" at bounding box center [499, 395] width 354 height 23
click at [316, 391] on input "I understand that this price change job may run at the same time as other price…" at bounding box center [310, 396] width 11 height 11
checkbox input "true"
click at [681, 447] on span "Confirm" at bounding box center [675, 444] width 31 height 11
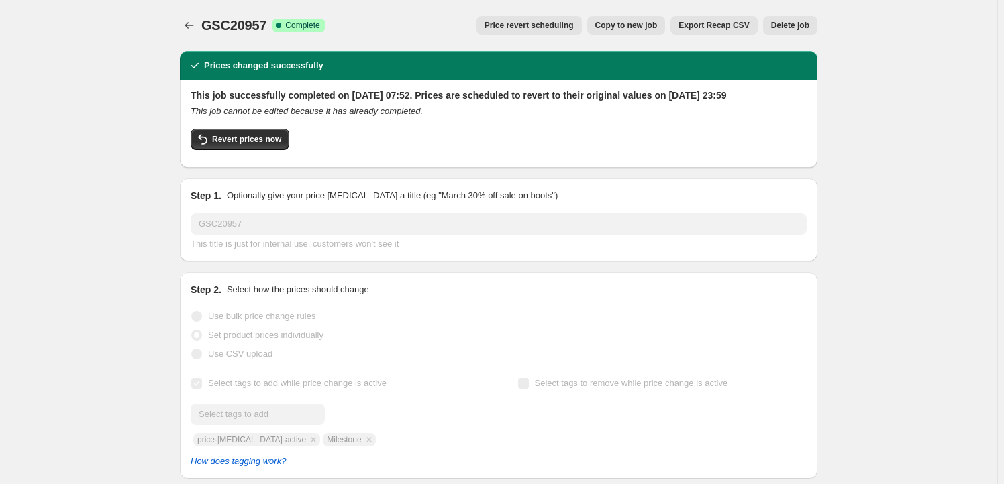
click at [629, 19] on button "Copy to new job" at bounding box center [626, 25] width 79 height 19
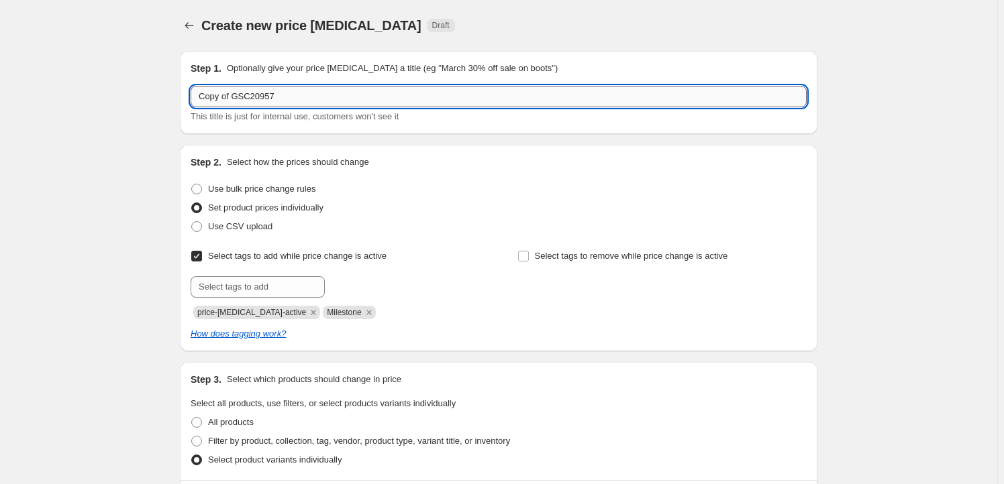
click at [286, 92] on input "Copy of GSC20957" at bounding box center [499, 96] width 616 height 21
paste input "GSC192949"
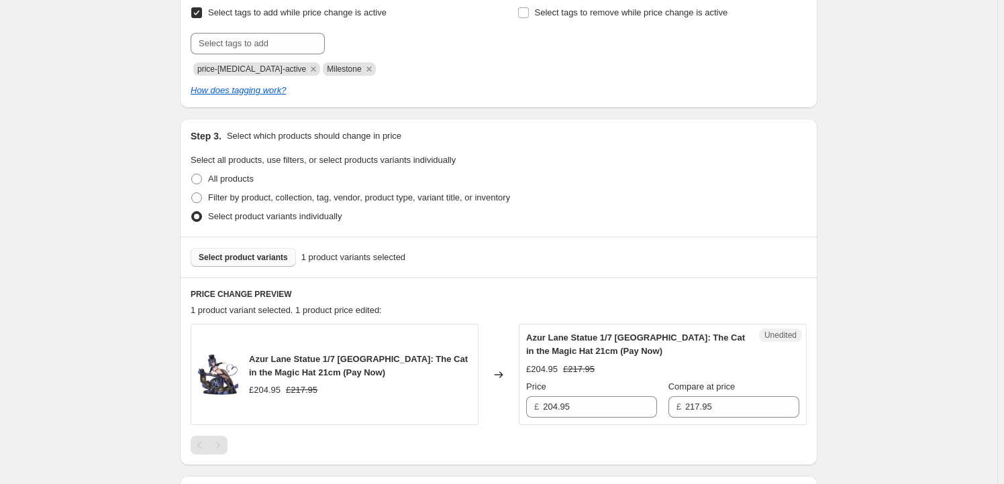
type input "GSC192949"
click at [255, 256] on span "Select product variants" at bounding box center [243, 257] width 89 height 11
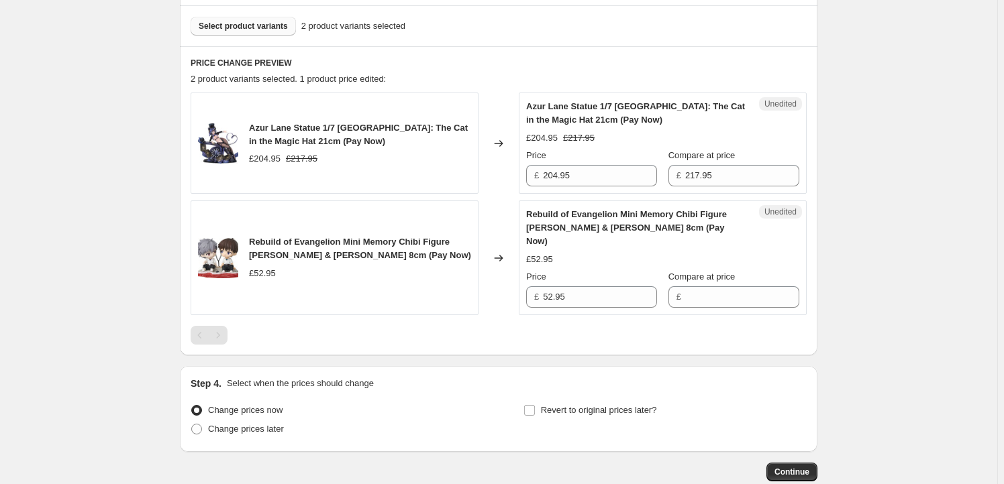
scroll to position [488, 0]
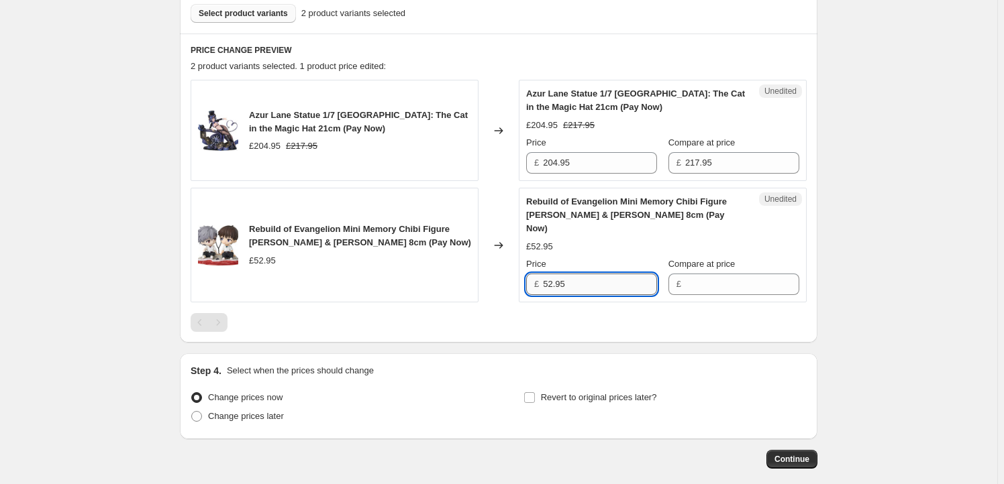
click at [573, 274] on input "52.95" at bounding box center [600, 284] width 114 height 21
type input "52.95"
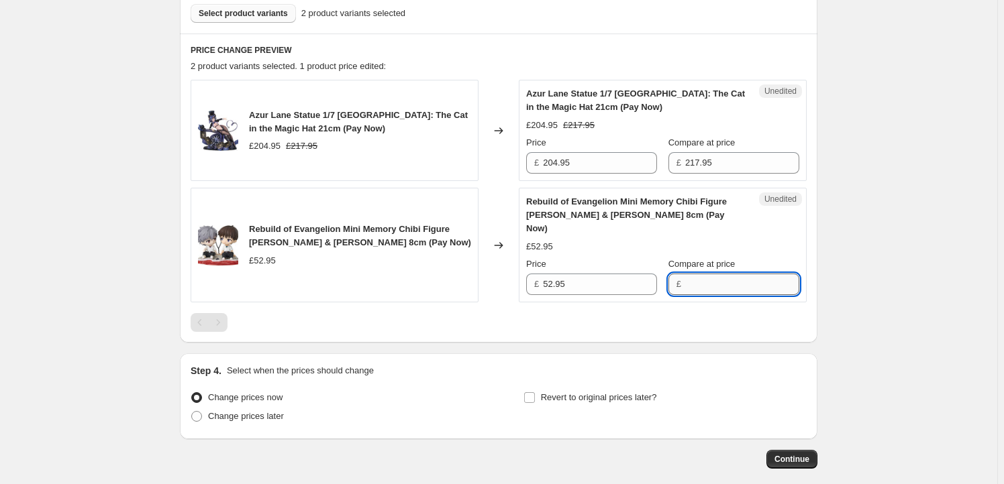
click at [705, 274] on input "Compare at price" at bounding box center [742, 284] width 114 height 21
paste input "52.95"
type input "52.95"
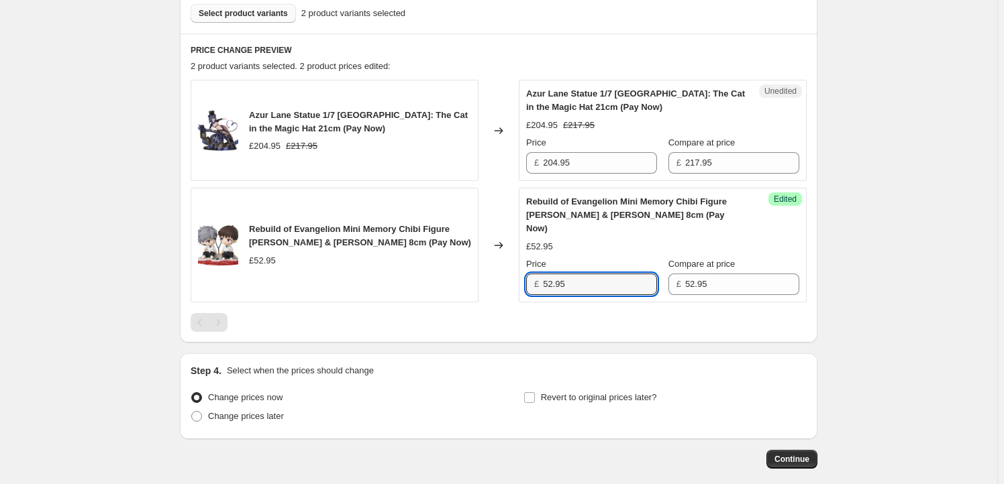
drag, startPoint x: 556, startPoint y: 272, endPoint x: 533, endPoint y: 270, distance: 22.2
click at [533, 274] on div "£ 52.95" at bounding box center [591, 284] width 131 height 21
type input "47.95"
click at [258, 119] on span "Azur Lane Statue 1/7 Cheshire: The Cat in the Magic Hat 21cm (Pay Now)" at bounding box center [358, 121] width 219 height 23
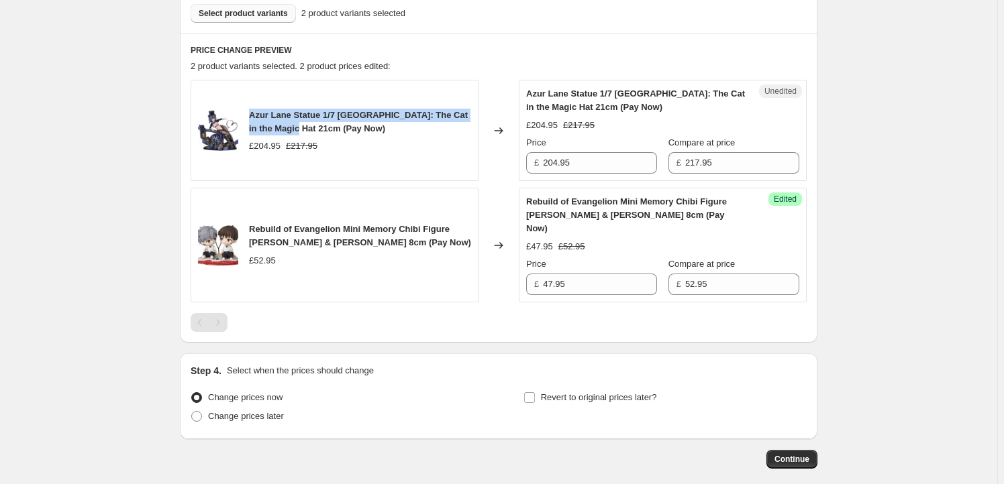
drag, startPoint x: 258, startPoint y: 119, endPoint x: 279, endPoint y: 126, distance: 22.1
click at [279, 126] on span "Azur Lane Statue 1/7 Cheshire: The Cat in the Magic Hat 21cm (Pay Now)" at bounding box center [358, 121] width 219 height 23
copy span "Azur Lane Statue 1/7 Cheshire: The Cat in the Magic Hat 21cm"
click at [267, 15] on span "Select product variants" at bounding box center [243, 13] width 89 height 11
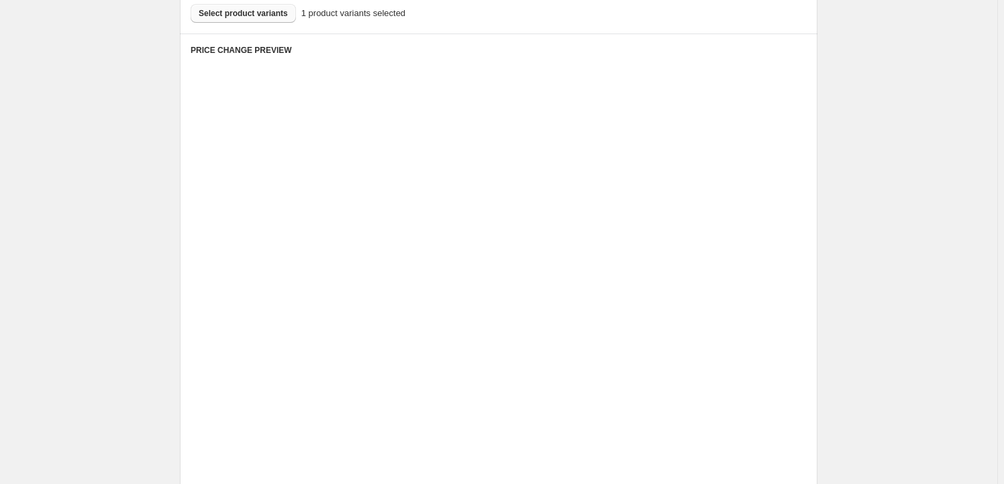
scroll to position [431, 0]
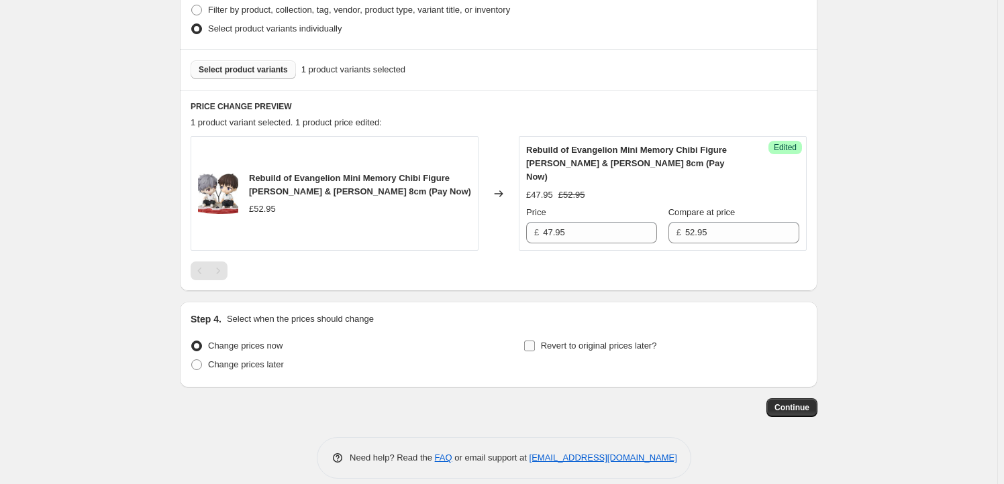
click at [571, 341] on span "Revert to original prices later?" at bounding box center [599, 346] width 116 height 10
click at [535, 341] on input "Revert to original prices later?" at bounding box center [529, 346] width 11 height 11
checkbox input "true"
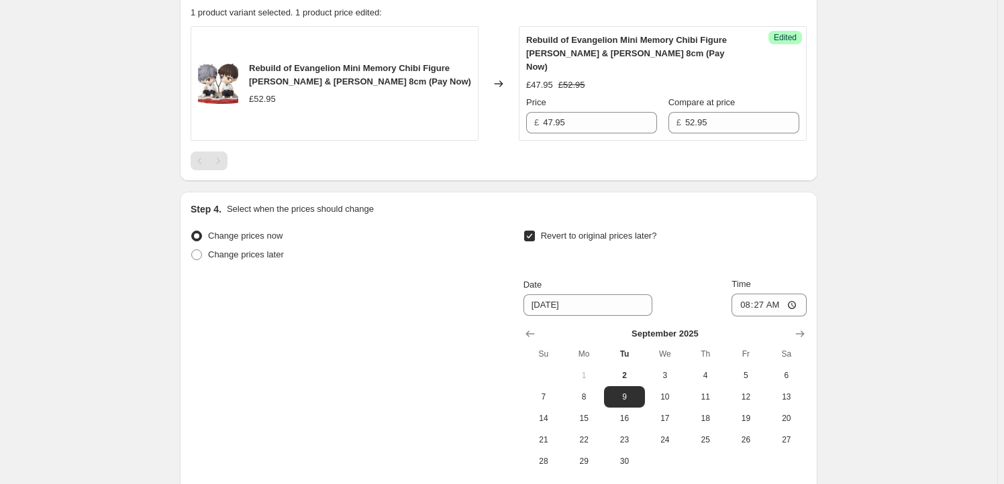
scroll to position [594, 0]
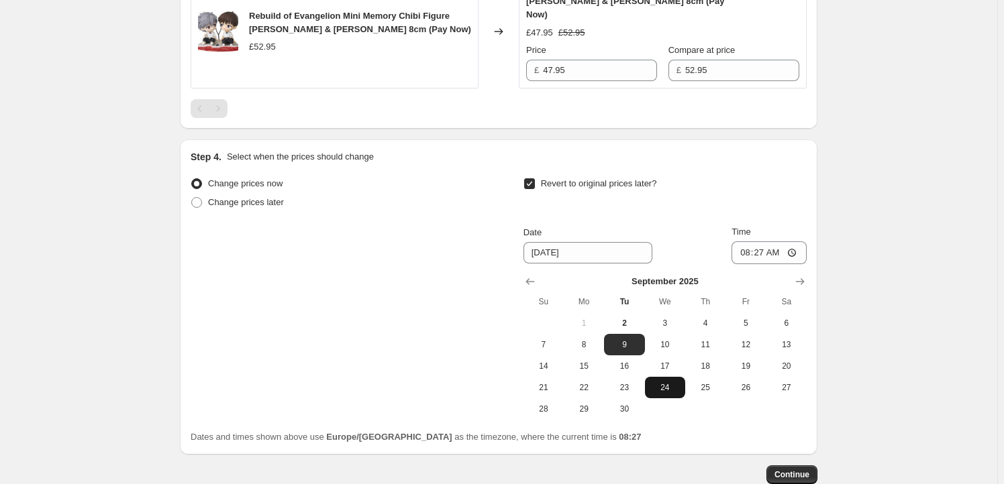
click at [658, 382] on span "24" at bounding box center [665, 387] width 30 height 11
type input "9/24/2025"
click at [762, 242] on input "08:27" at bounding box center [768, 253] width 75 height 23
type input "23:59"
click at [801, 466] on button "Continue" at bounding box center [791, 475] width 51 height 19
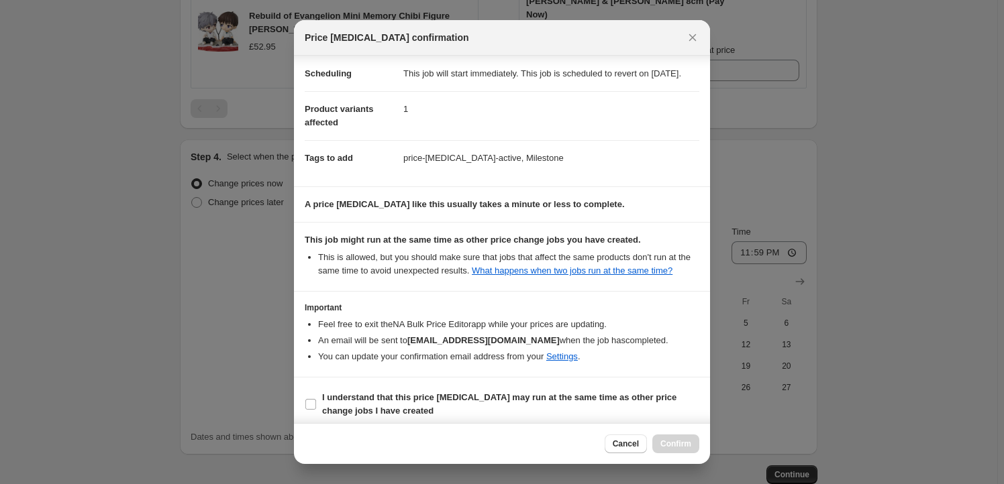
scroll to position [44, 0]
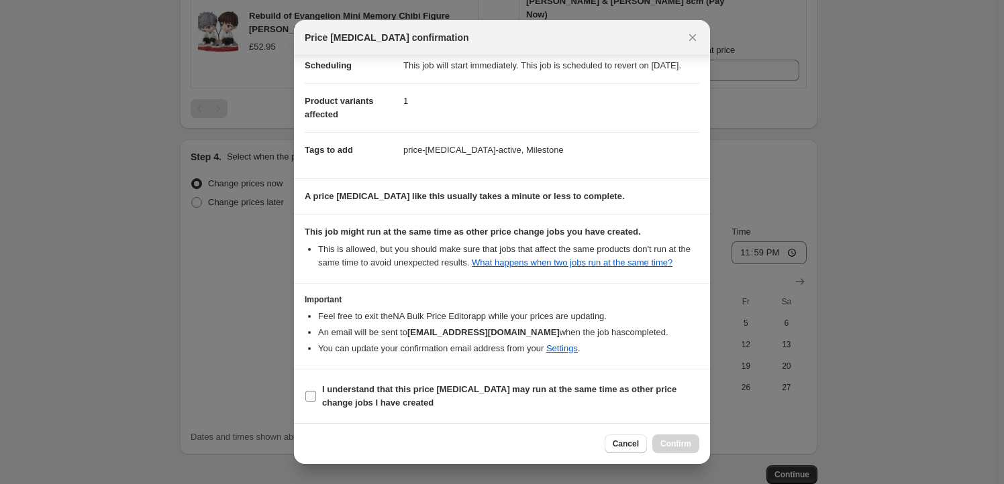
click at [350, 399] on b "I understand that this price change job may run at the same time as other price…" at bounding box center [499, 395] width 354 height 23
click at [316, 399] on input "I understand that this price change job may run at the same time as other price…" at bounding box center [310, 396] width 11 height 11
checkbox input "true"
click at [676, 443] on span "Confirm" at bounding box center [675, 444] width 31 height 11
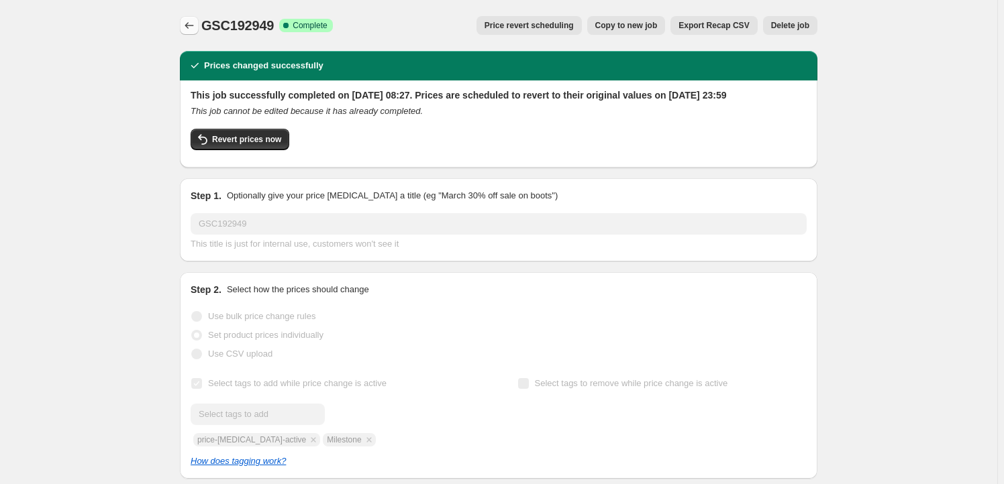
click at [192, 27] on icon "Price change jobs" at bounding box center [189, 25] width 13 height 13
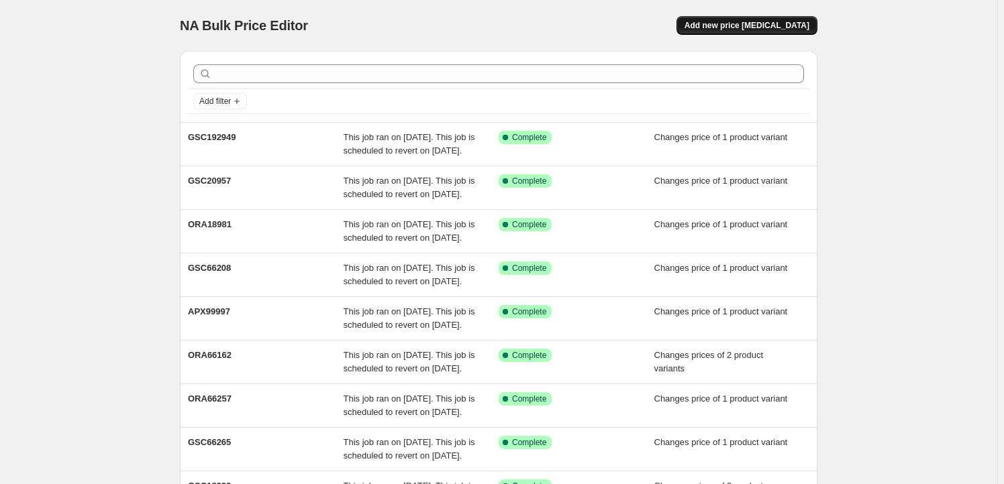
click at [741, 32] on button "Add new price [MEDICAL_DATA]" at bounding box center [746, 25] width 141 height 19
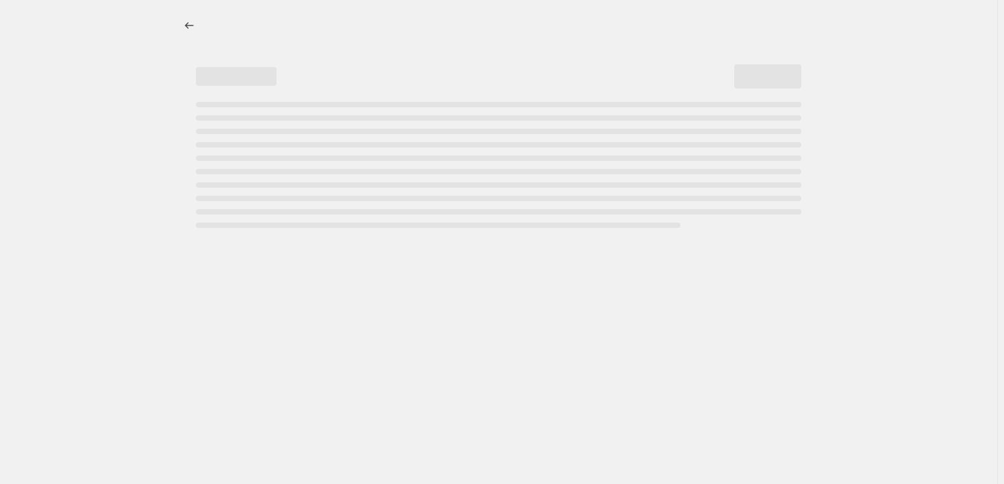
select select "percentage"
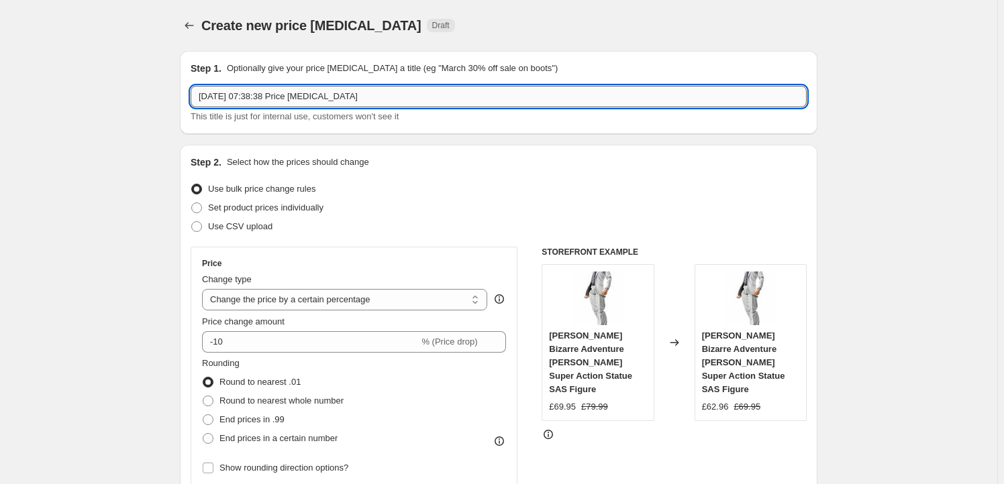
click at [368, 99] on input "2 Sept 2025, 07:38:38 Price change job" at bounding box center [499, 96] width 616 height 21
paste input "DMMF67068"
type input "DMMF67068"
click at [260, 205] on span "Set product prices individually" at bounding box center [265, 208] width 115 height 10
click at [192, 203] on input "Set product prices individually" at bounding box center [191, 203] width 1 height 1
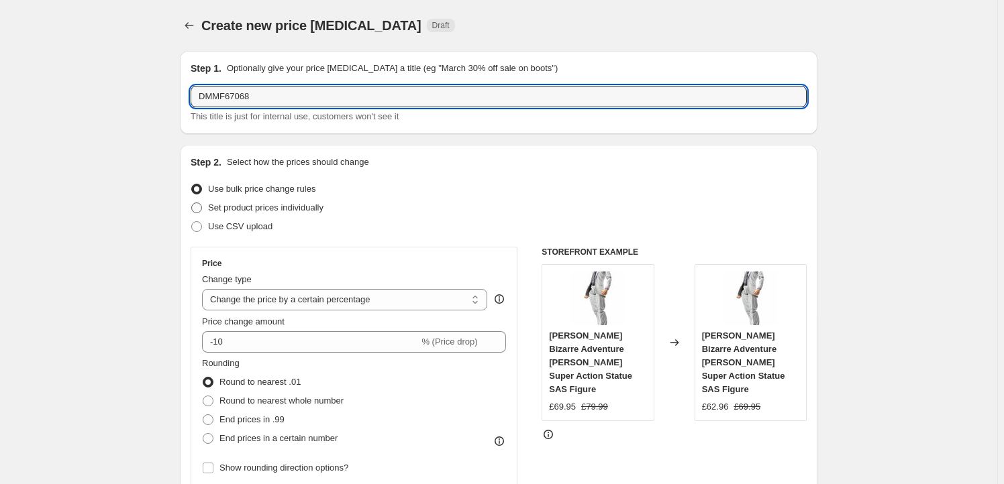
radio input "true"
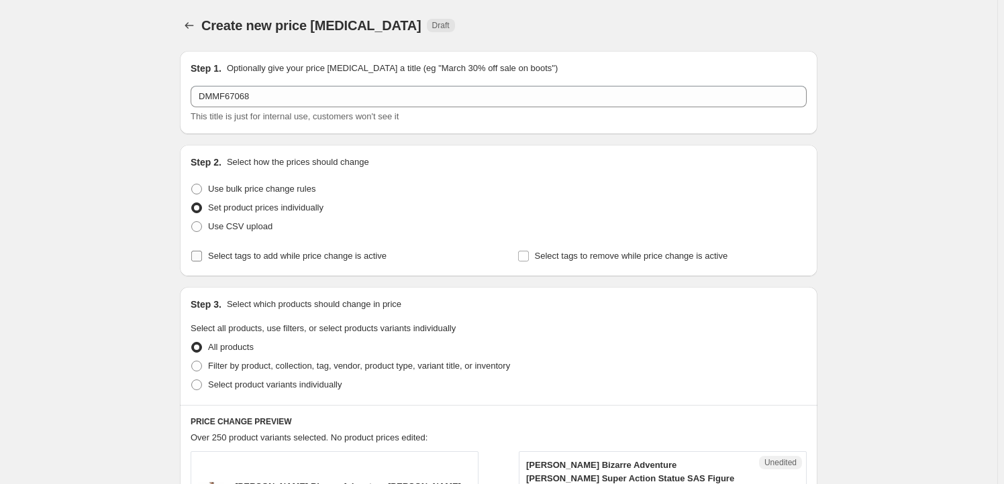
click at [242, 260] on span "Select tags to add while price change is active" at bounding box center [297, 256] width 178 height 10
click at [202, 260] on input "Select tags to add while price change is active" at bounding box center [196, 256] width 11 height 11
checkbox input "true"
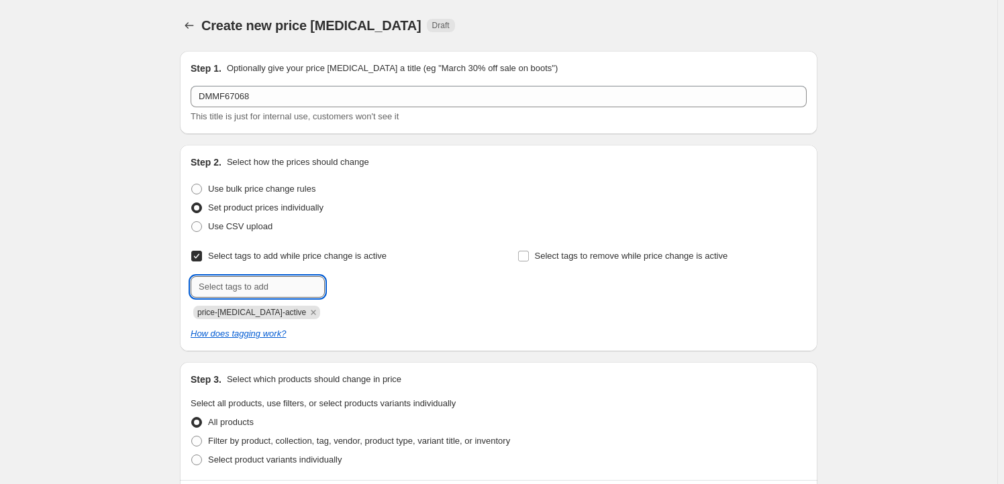
click at [251, 295] on input "text" at bounding box center [258, 286] width 134 height 21
type input "Milestone"
click at [348, 291] on b "Add" at bounding box center [343, 285] width 15 height 9
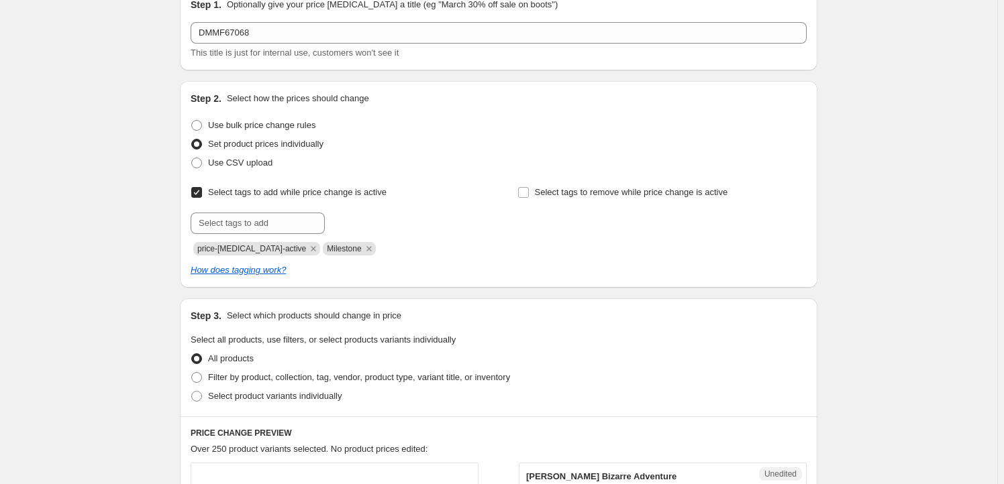
scroll to position [203, 0]
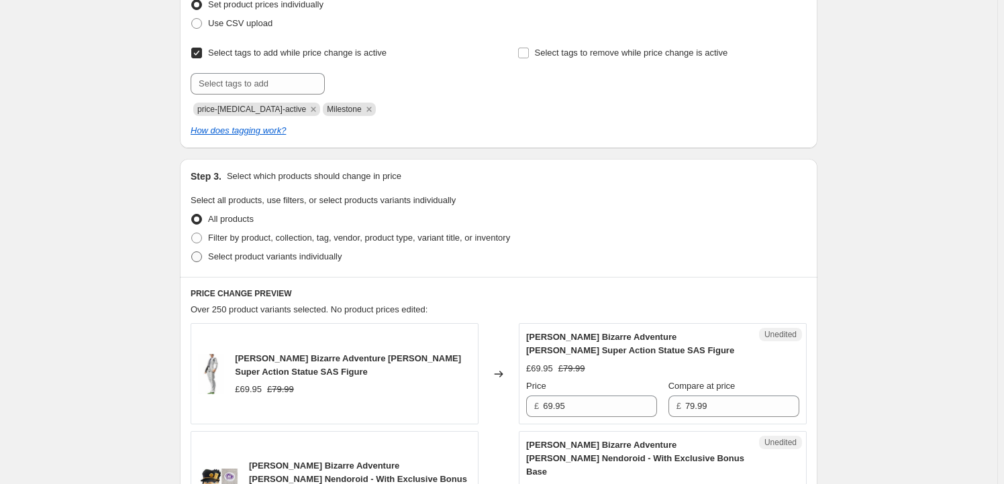
click at [273, 259] on span "Select product variants individually" at bounding box center [275, 257] width 134 height 10
click at [192, 252] on input "Select product variants individually" at bounding box center [191, 252] width 1 height 1
radio input "true"
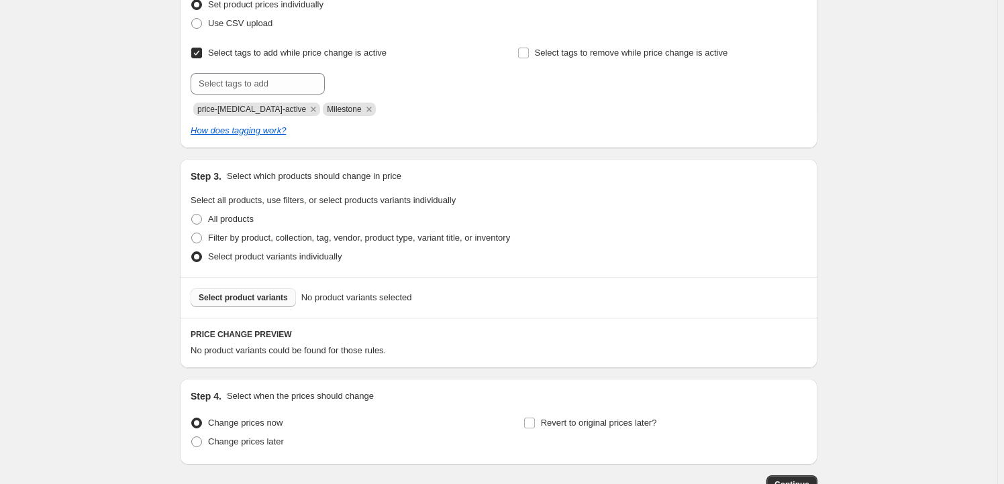
click at [255, 303] on span "Select product variants" at bounding box center [243, 298] width 89 height 11
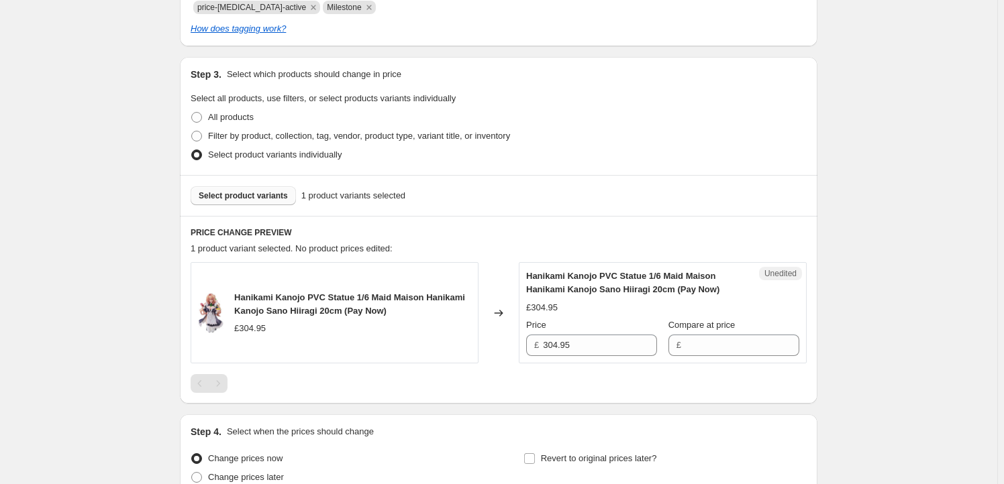
scroll to position [431, 0]
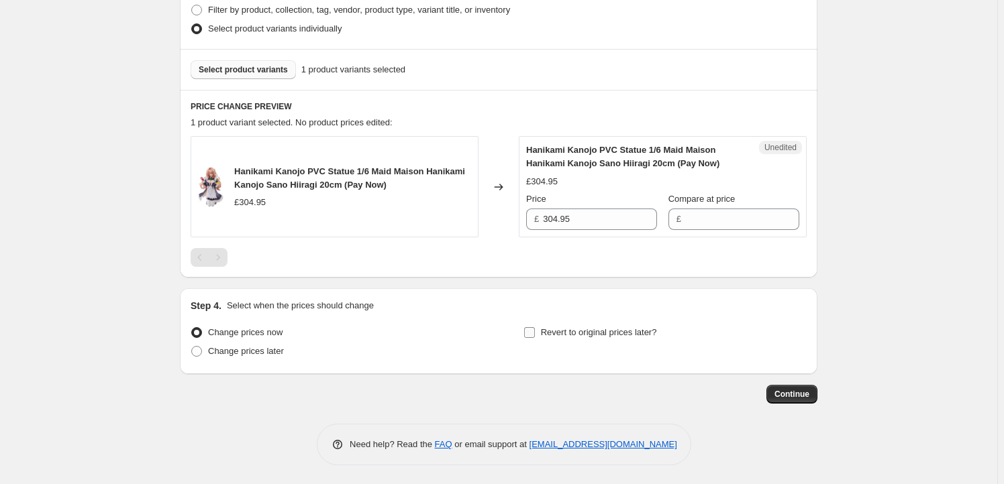
click at [550, 332] on span "Revert to original prices later?" at bounding box center [599, 332] width 116 height 10
click at [535, 332] on input "Revert to original prices later?" at bounding box center [529, 332] width 11 height 11
checkbox input "true"
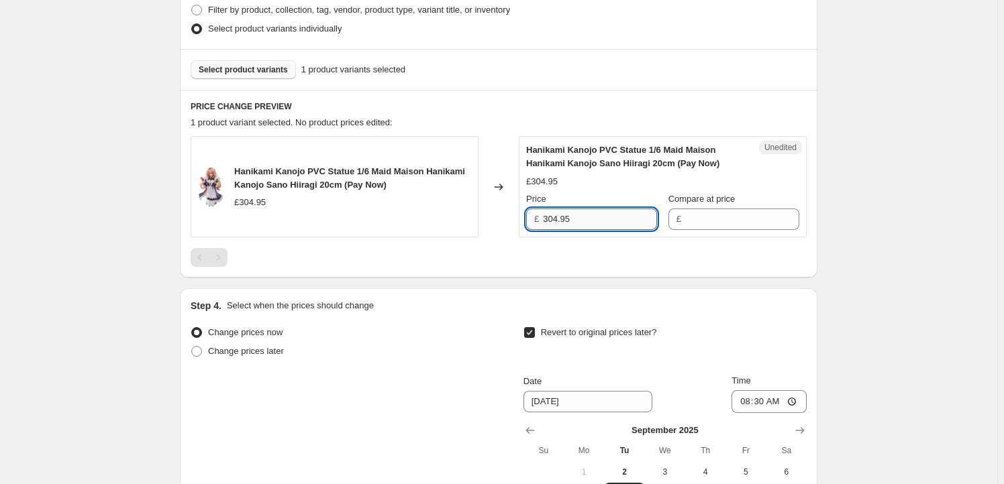
click at [586, 225] on input "304.95" at bounding box center [600, 219] width 114 height 21
click at [707, 217] on input "Compare at price" at bounding box center [742, 219] width 114 height 21
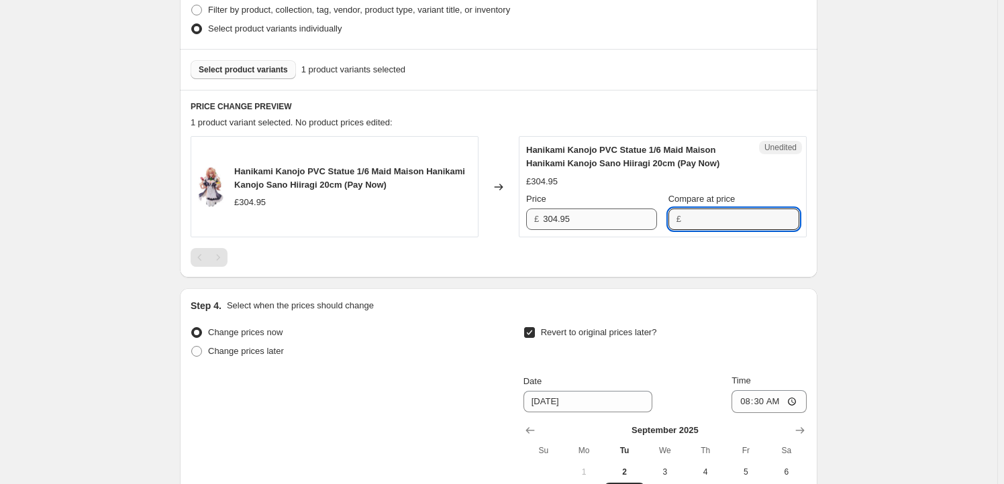
paste input "304.95"
type input "304.95"
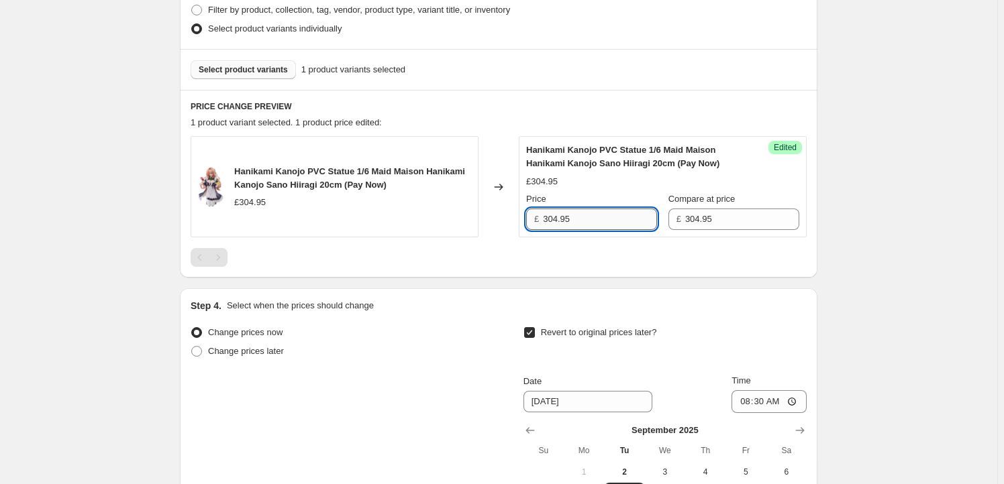
click at [572, 225] on input "304.95" at bounding box center [600, 219] width 114 height 21
drag, startPoint x: 559, startPoint y: 223, endPoint x: 526, endPoint y: 219, distance: 33.2
click at [526, 219] on div "Success Edited Hanikami Kanojo PVC Statue 1/6 Maid Maison Hanikami Kanojo Sano …" at bounding box center [663, 186] width 288 height 101
type input "274.95"
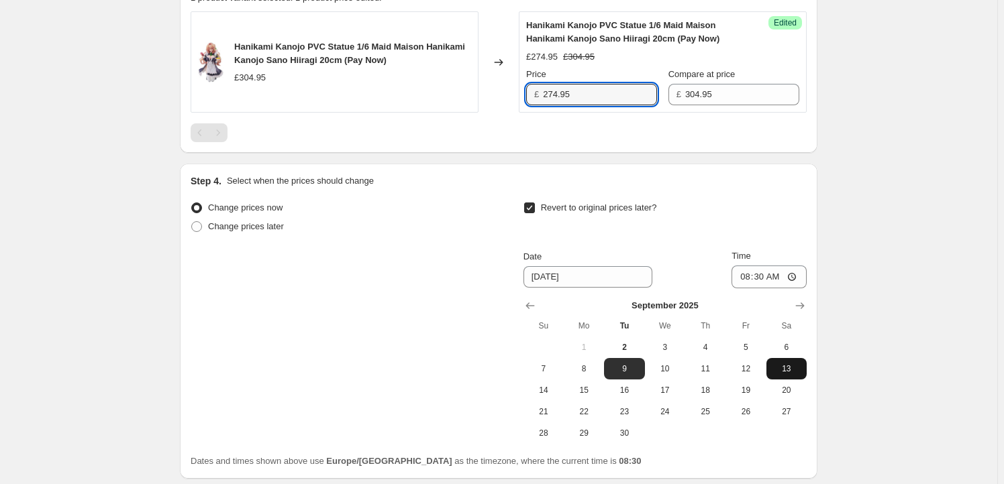
scroll to position [594, 0]
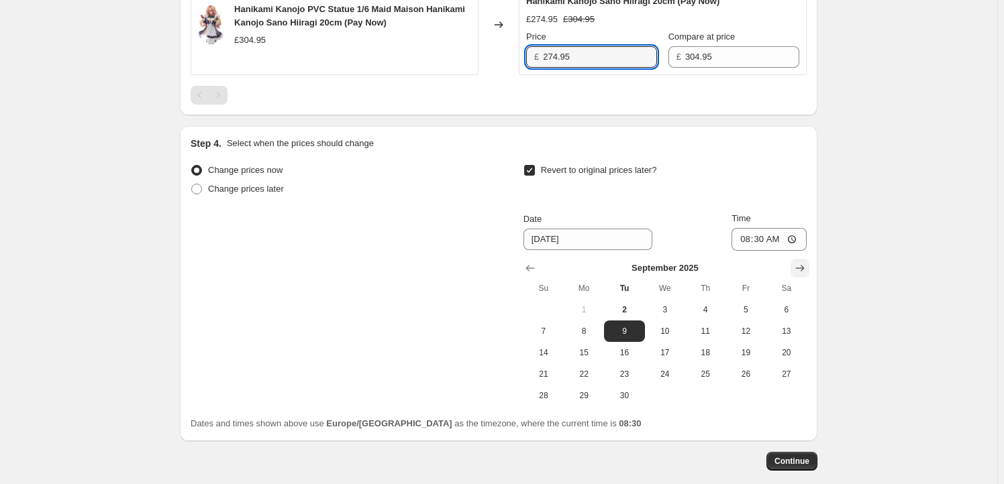
click at [805, 264] on icon "Show next month, October 2025" at bounding box center [799, 268] width 13 height 13
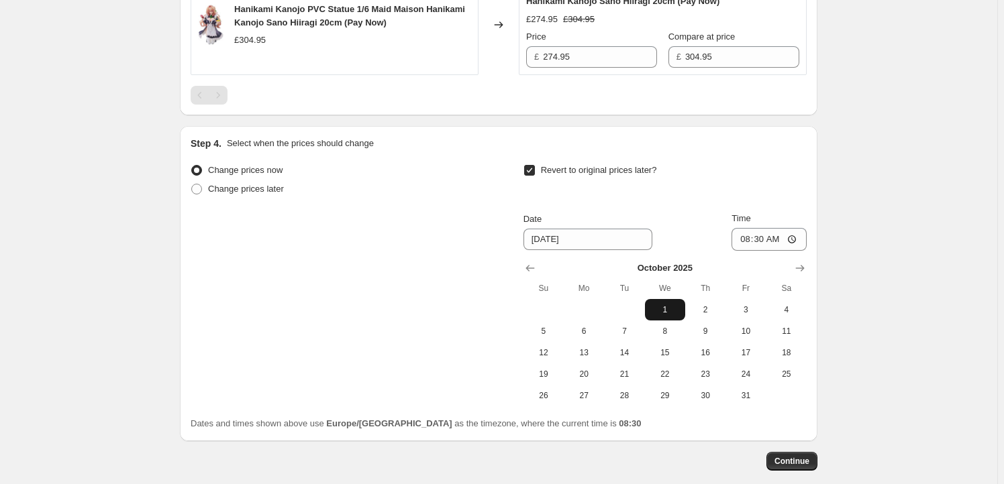
click at [671, 314] on button "1" at bounding box center [665, 309] width 40 height 21
type input "10/1/2025"
click at [764, 242] on input "08:30" at bounding box center [768, 239] width 75 height 23
type input "23:59"
click at [792, 452] on button "Continue" at bounding box center [791, 461] width 51 height 19
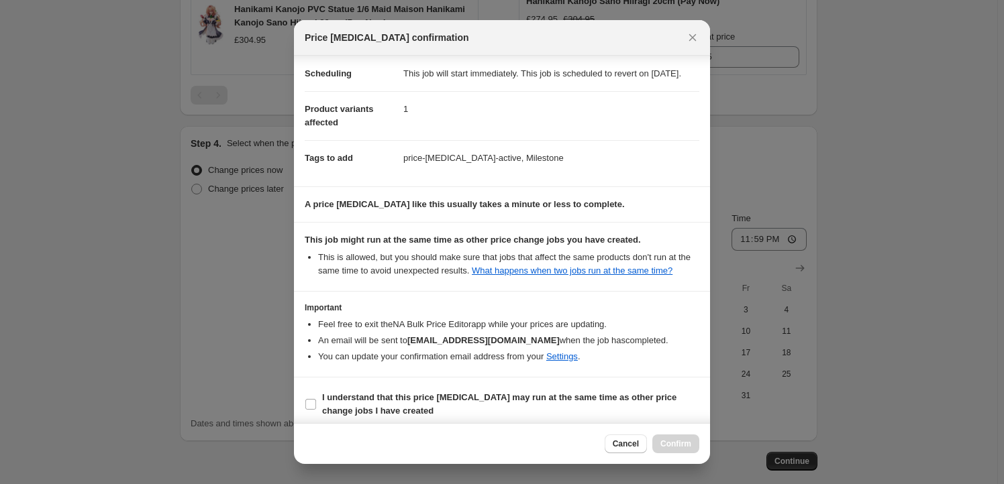
scroll to position [44, 0]
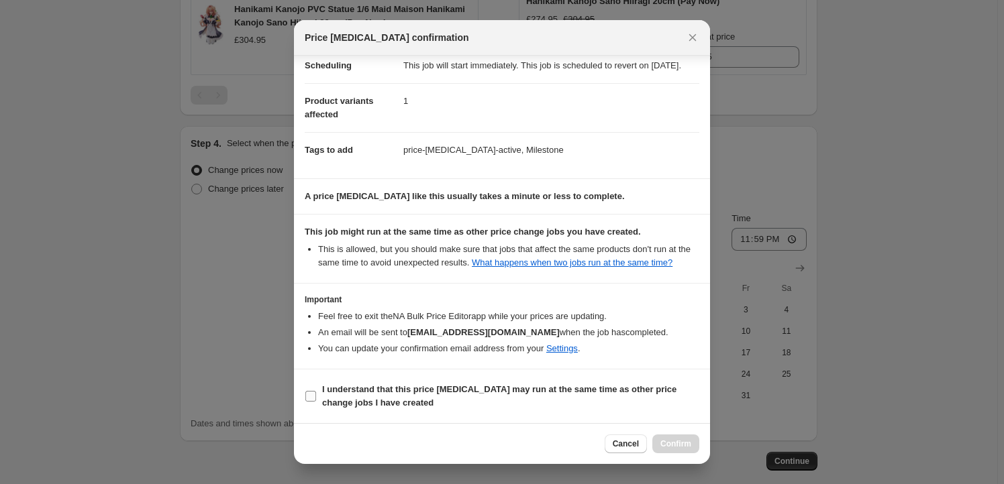
click at [349, 391] on b "I understand that this price change job may run at the same time as other price…" at bounding box center [499, 395] width 354 height 23
click at [316, 391] on input "I understand that this price change job may run at the same time as other price…" at bounding box center [310, 396] width 11 height 11
checkbox input "true"
click at [684, 442] on span "Confirm" at bounding box center [675, 444] width 31 height 11
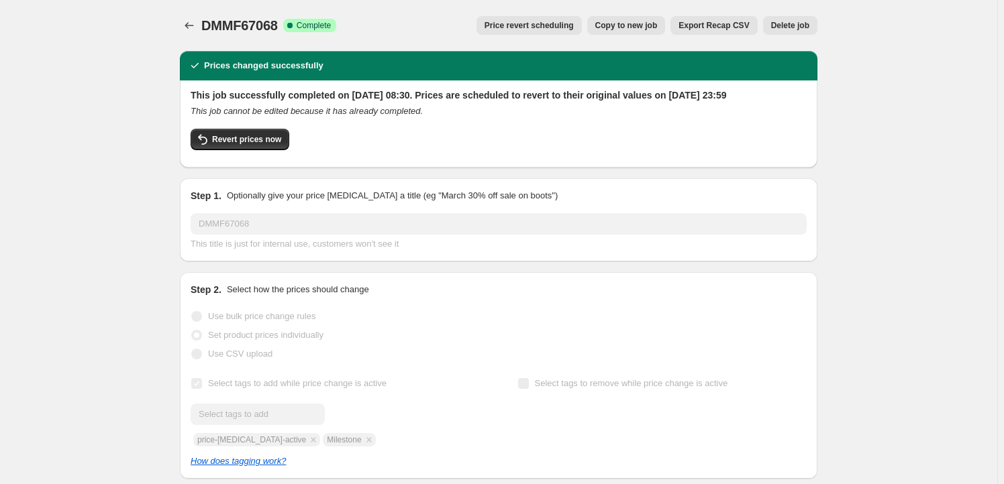
click at [624, 28] on span "Copy to new job" at bounding box center [626, 25] width 62 height 11
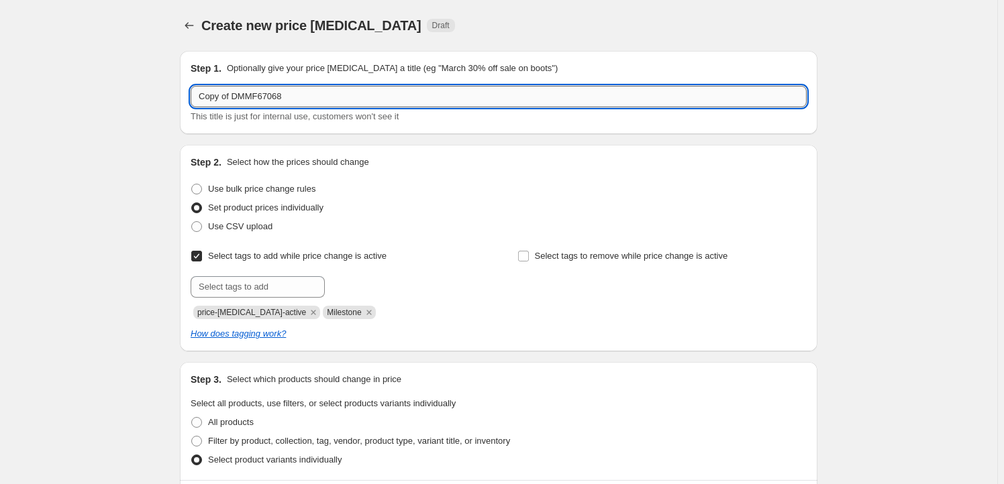
click at [289, 97] on input "Copy of DMMF67068" at bounding box center [499, 96] width 616 height 21
paste input "WAVE71164"
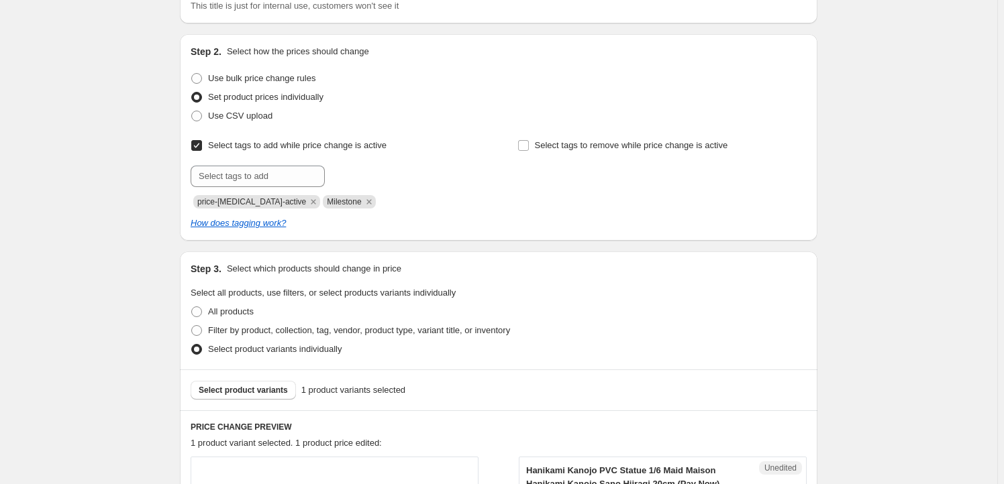
scroll to position [244, 0]
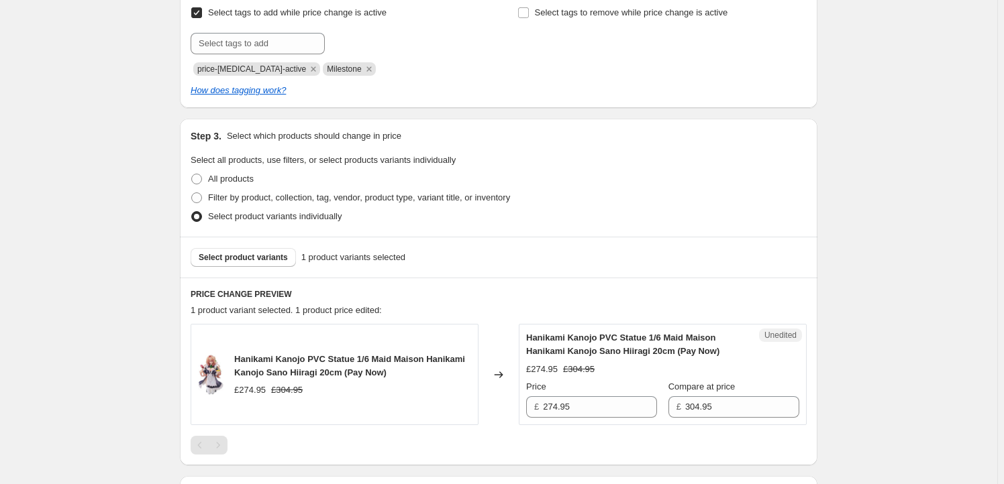
type input "WAVE71164"
click at [213, 240] on div "Select product variants 1 product variants selected" at bounding box center [498, 257] width 637 height 41
click at [235, 252] on span "Select product variants" at bounding box center [243, 257] width 89 height 11
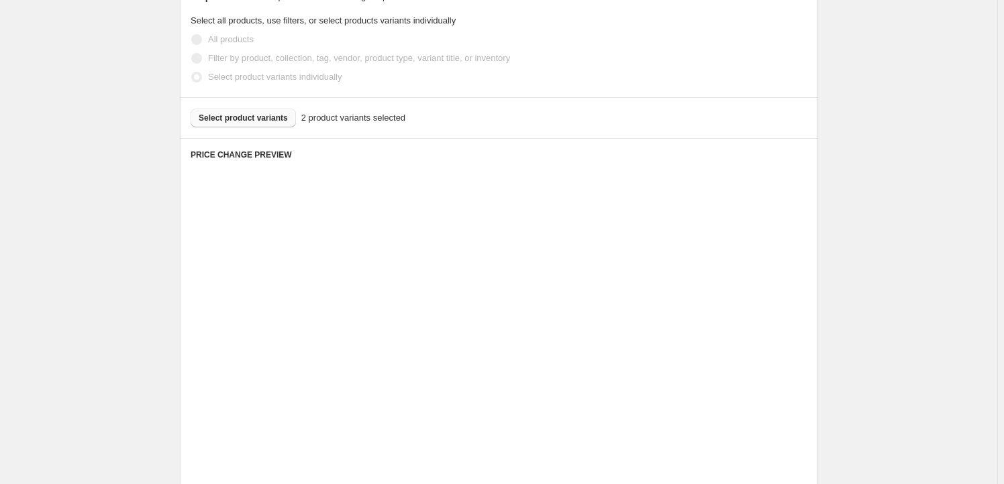
scroll to position [488, 0]
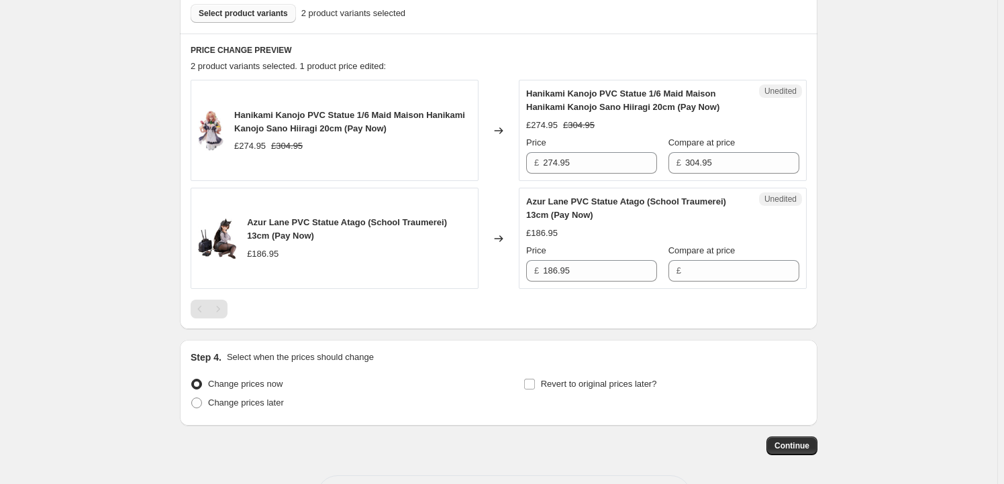
click at [249, 117] on span "Hanikami Kanojo PVC Statue 1/6 Maid Maison Hanikami Kanojo Sano Hiiragi 20cm (P…" at bounding box center [349, 121] width 231 height 23
drag, startPoint x: 249, startPoint y: 116, endPoint x: 333, endPoint y: 130, distance: 85.7
click at [333, 130] on span "Hanikami Kanojo PVC Statue 1/6 Maid Maison Hanikami Kanojo Sano Hiiragi 20cm (P…" at bounding box center [349, 121] width 231 height 23
copy span "Hanikami Kanojo PVC Statue 1/6 Maid Maison Hanikami Kanojo Sano Hiiragi 20cm"
click at [258, 15] on span "Select product variants" at bounding box center [243, 13] width 89 height 11
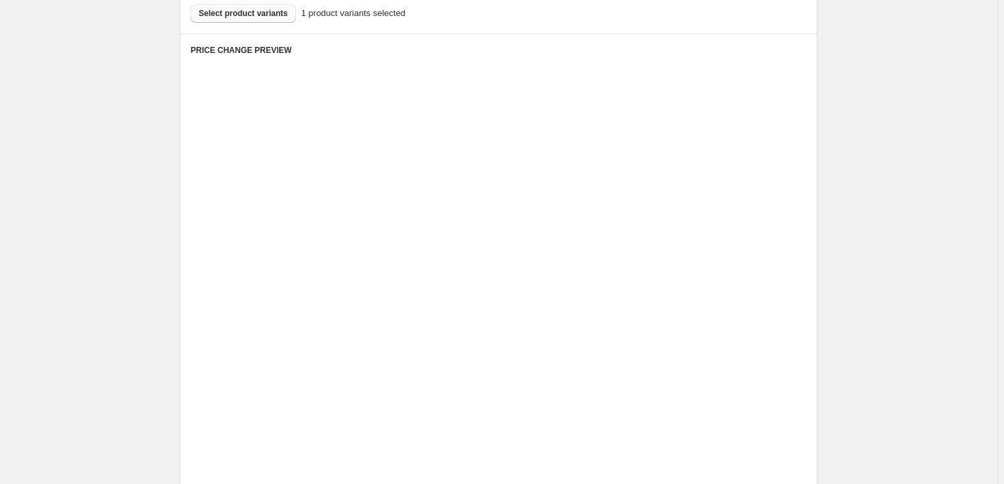
scroll to position [431, 0]
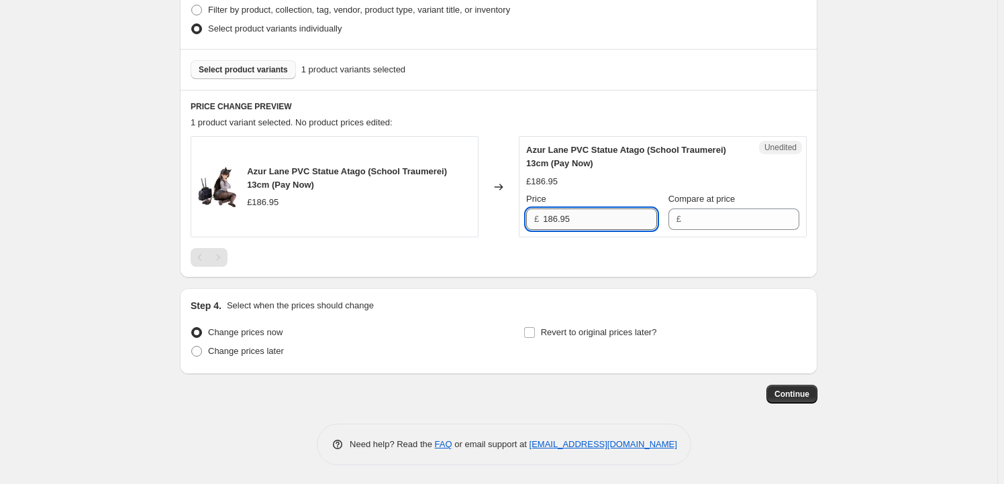
click at [594, 217] on input "186.95" at bounding box center [600, 219] width 114 height 21
type input "186.95"
click at [715, 223] on input "Compare at price" at bounding box center [742, 219] width 114 height 21
paste input "186.95"
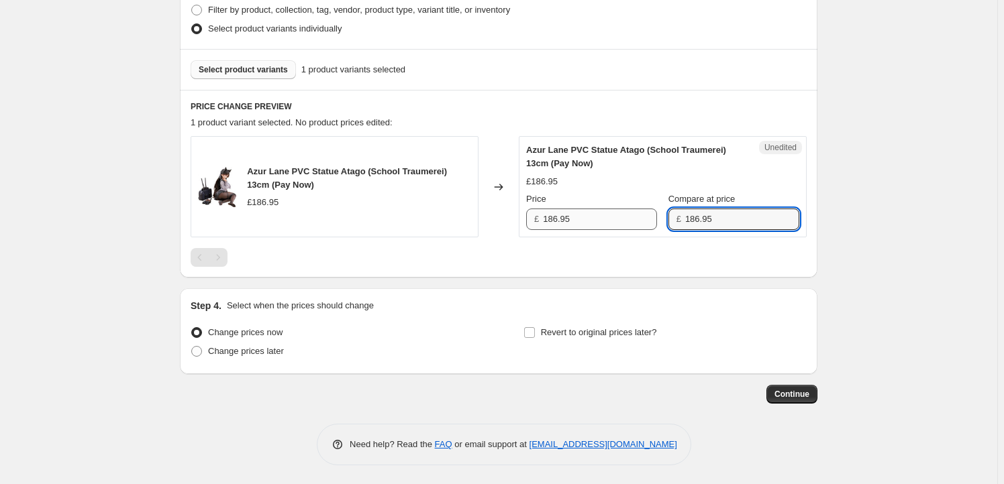
type input "186.95"
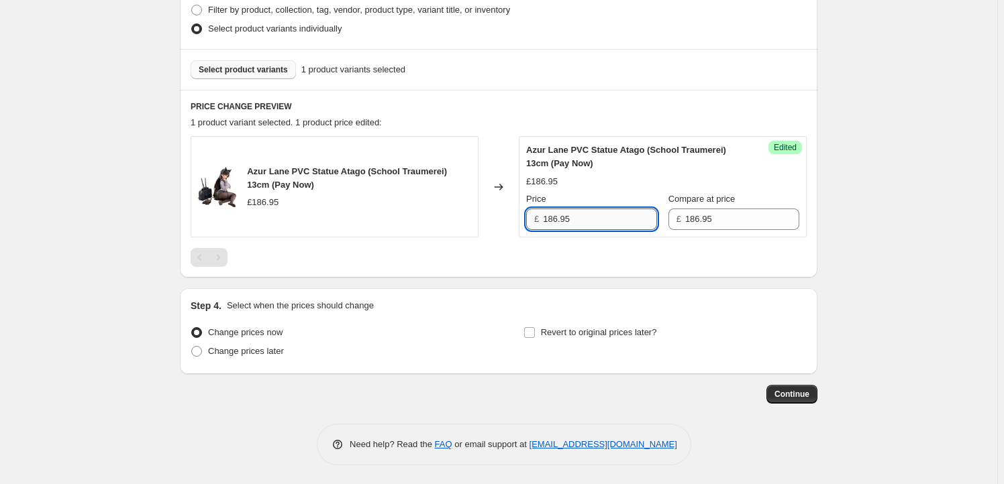
click at [586, 214] on input "186.95" at bounding box center [600, 219] width 114 height 21
drag, startPoint x: 559, startPoint y: 218, endPoint x: 541, endPoint y: 218, distance: 18.1
click at [541, 218] on div "£ 186.95" at bounding box center [591, 219] width 131 height 21
click at [546, 221] on input "74.95" at bounding box center [600, 219] width 114 height 21
type input "174.95"
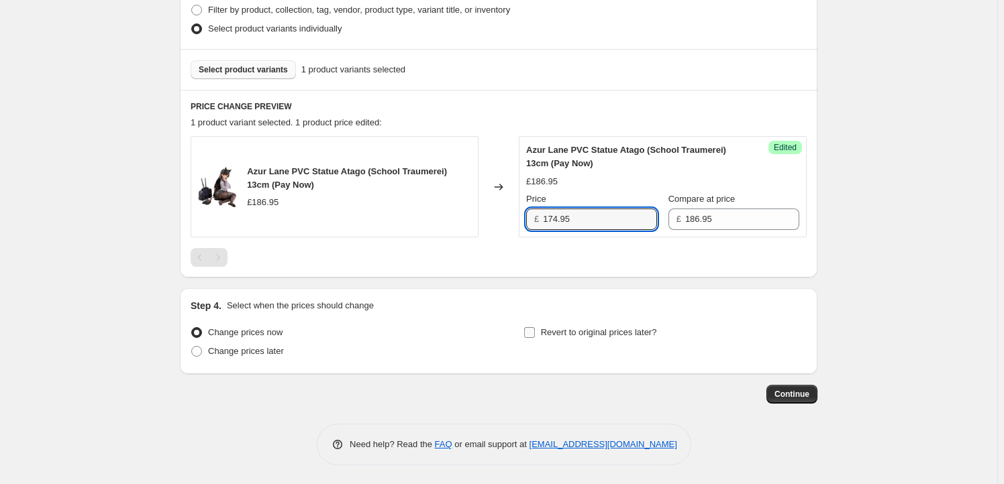
click at [538, 327] on label "Revert to original prices later?" at bounding box center [590, 332] width 134 height 19
click at [535, 327] on input "Revert to original prices later?" at bounding box center [529, 332] width 11 height 11
checkbox input "true"
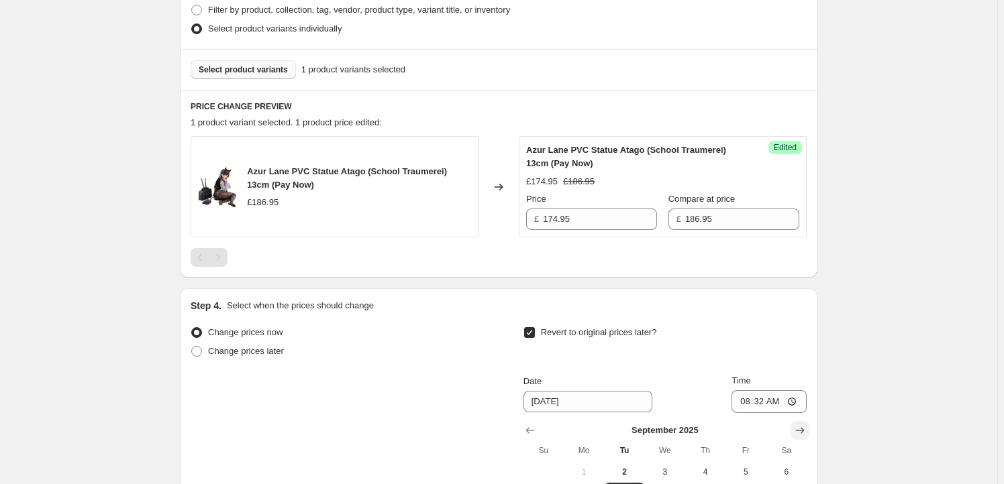
click at [802, 428] on icon "Show next month, October 2025" at bounding box center [799, 430] width 13 height 13
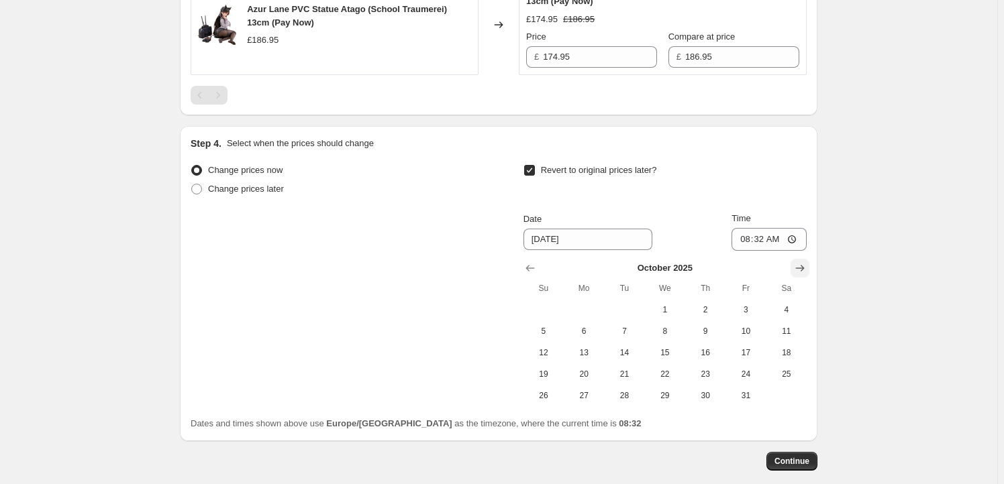
click at [803, 266] on icon "Show next month, November 2025" at bounding box center [799, 268] width 13 height 13
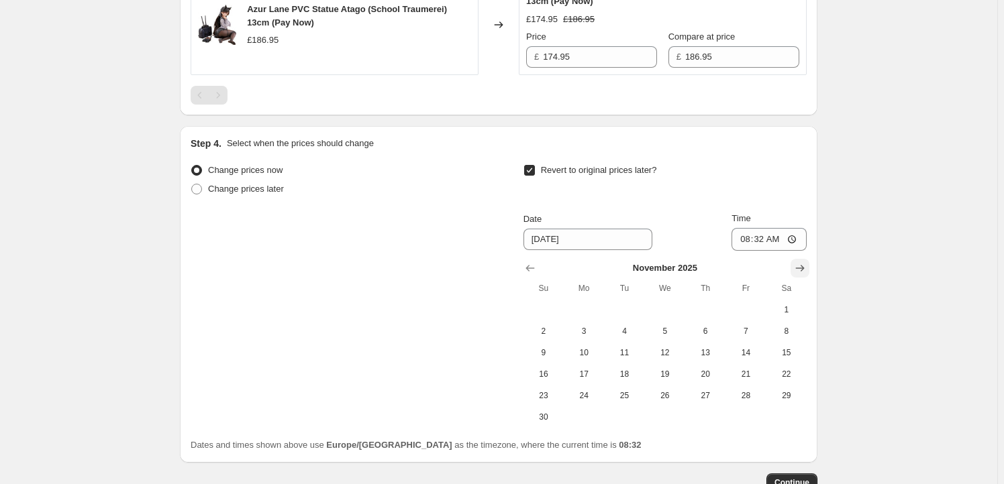
click at [803, 266] on icon "Show next month, December 2025" at bounding box center [799, 268] width 13 height 13
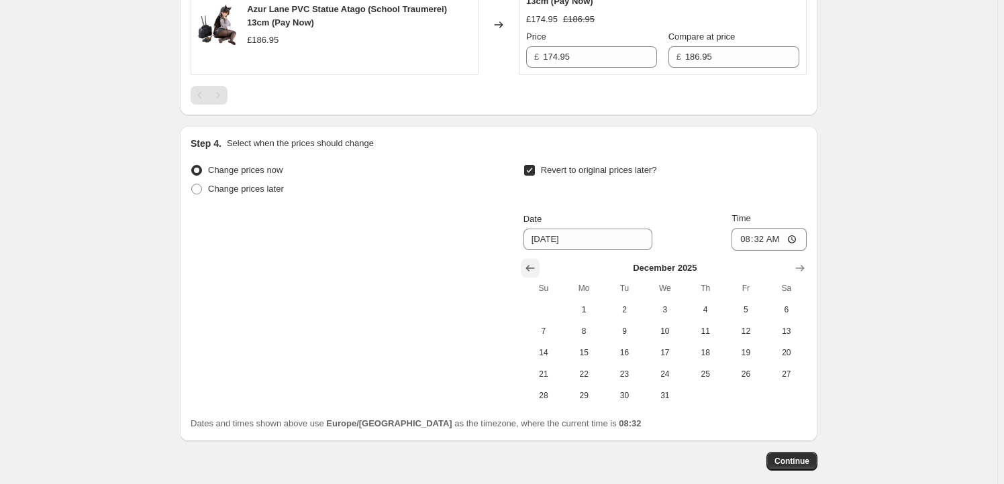
click at [530, 263] on icon "Show previous month, November 2025" at bounding box center [529, 268] width 13 height 13
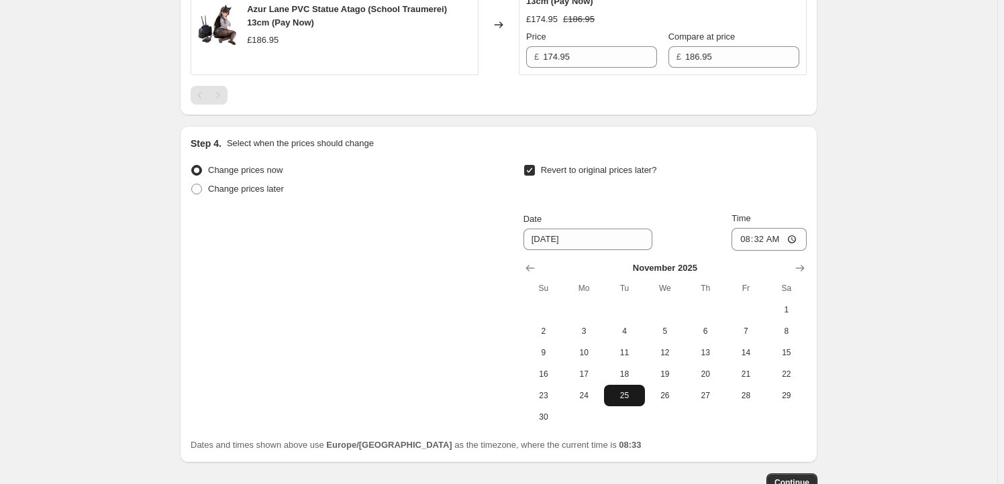
click at [633, 396] on span "25" at bounding box center [624, 396] width 30 height 11
type input "11/25/2025"
click at [765, 238] on input "08:32" at bounding box center [768, 239] width 75 height 23
type input "23:59"
click at [792, 474] on button "Continue" at bounding box center [791, 483] width 51 height 19
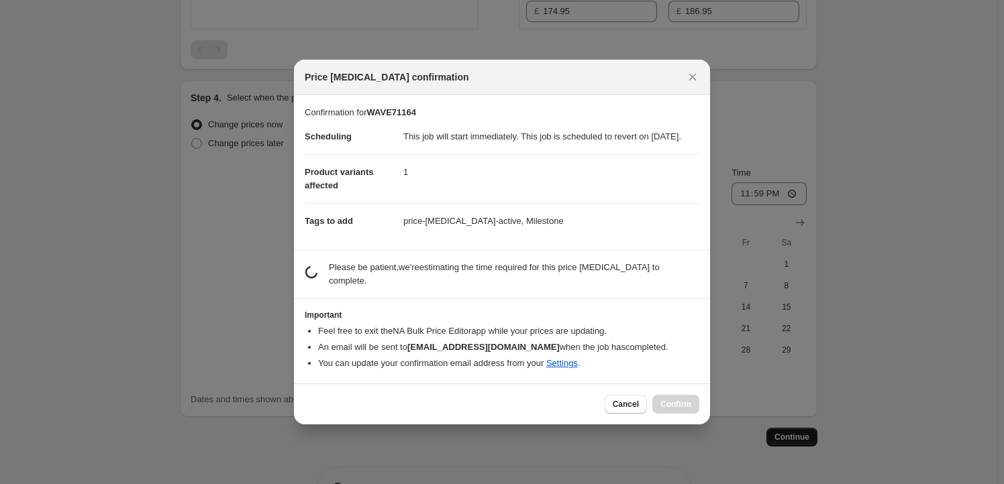
scroll to position [0, 0]
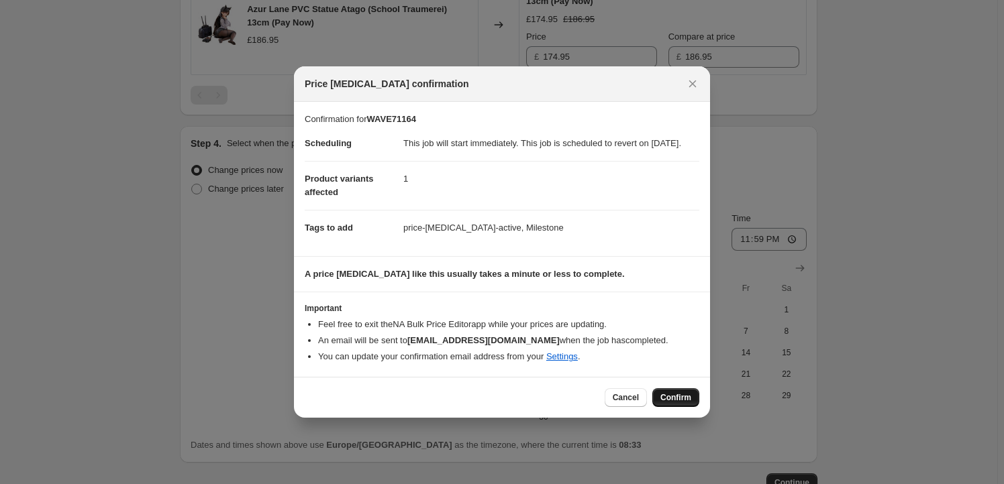
click at [680, 403] on span "Confirm" at bounding box center [675, 398] width 31 height 11
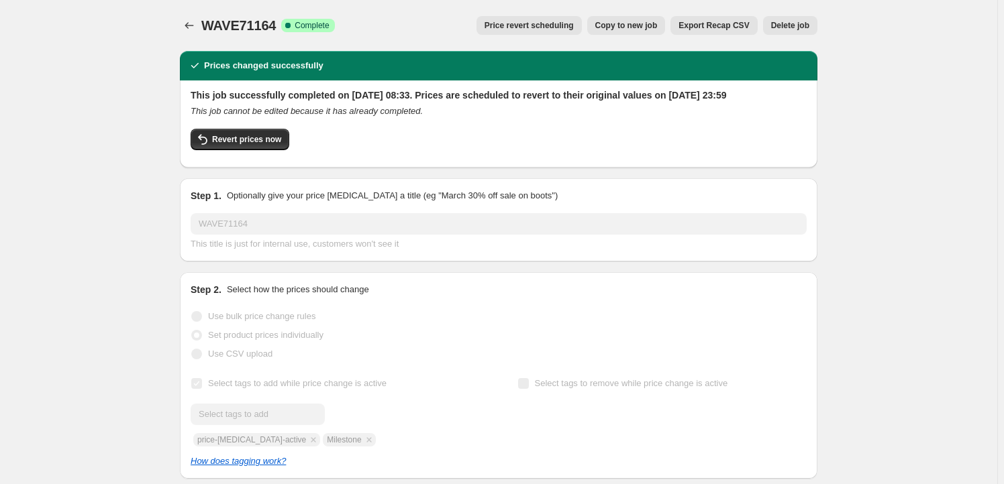
click at [651, 20] on span "Copy to new job" at bounding box center [626, 25] width 62 height 11
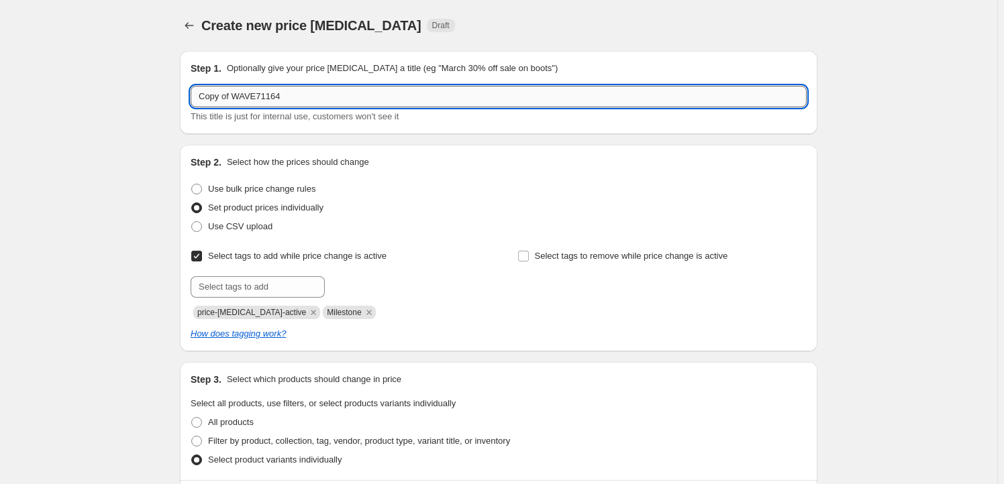
click at [289, 101] on input "Copy of WAVE71164" at bounding box center [499, 96] width 616 height 21
paste input "FREE51431"
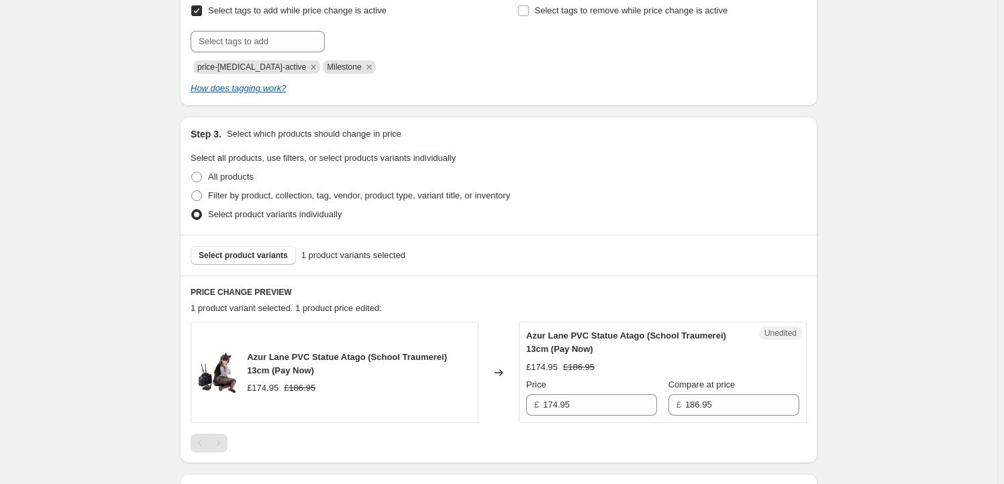
scroll to position [285, 0]
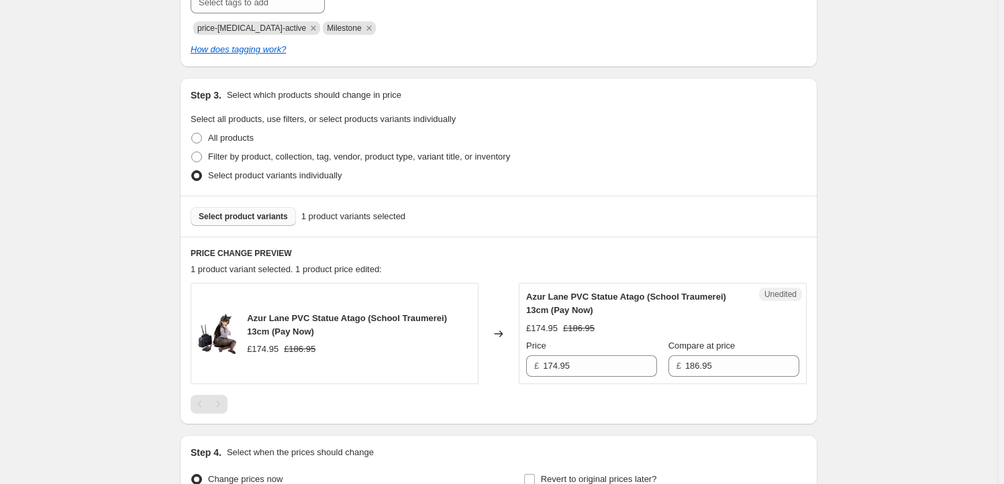
type input "FREE51431"
click at [243, 209] on button "Select product variants" at bounding box center [243, 216] width 105 height 19
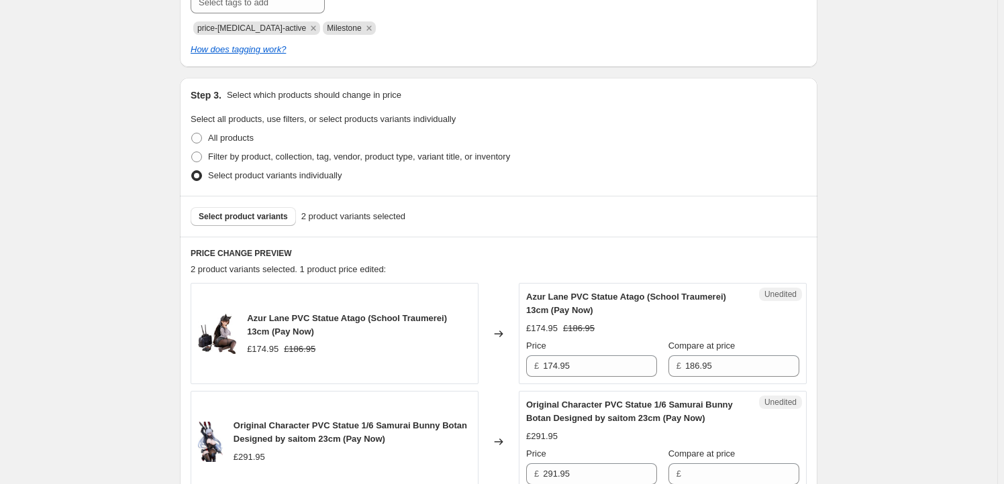
click at [258, 322] on span "Azur Lane PVC Statue Atago (School Traumerei) 13cm (Pay Now)" at bounding box center [347, 324] width 200 height 23
drag, startPoint x: 258, startPoint y: 322, endPoint x: 456, endPoint y: 317, distance: 198.0
click at [447, 317] on span "Azur Lane PVC Statue Atago (School Traumerei) 13cm (Pay Now)" at bounding box center [347, 324] width 200 height 23
copy span "Azur Lane PVC Statue Atago (School Traumerei) 13cm"
click at [220, 220] on span "Select product variants" at bounding box center [243, 216] width 89 height 11
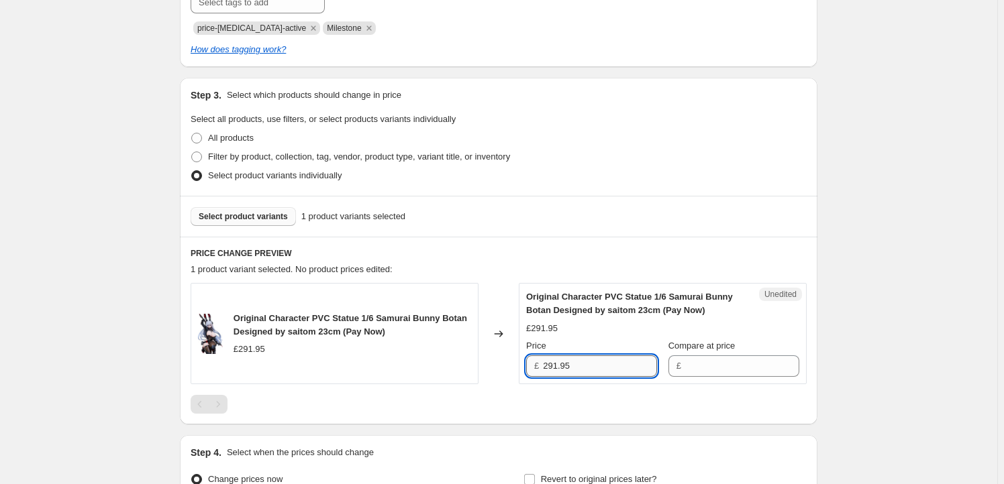
click at [584, 370] on input "291.95" at bounding box center [600, 366] width 114 height 21
type input "291.95"
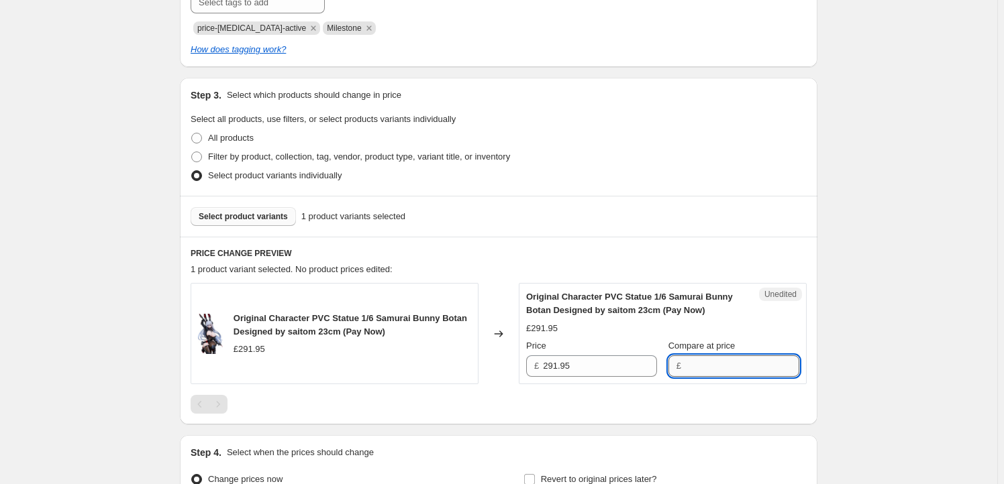
click at [707, 364] on input "Compare at price" at bounding box center [742, 366] width 114 height 21
paste input "291.95"
type input "291.95"
click at [573, 362] on input "291.95" at bounding box center [600, 366] width 114 height 21
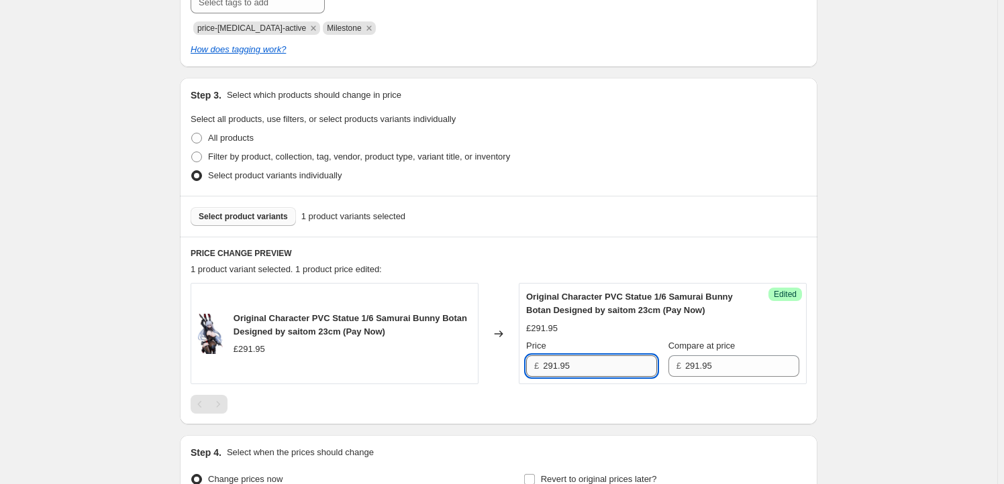
click at [552, 374] on input "291.95" at bounding box center [600, 366] width 114 height 21
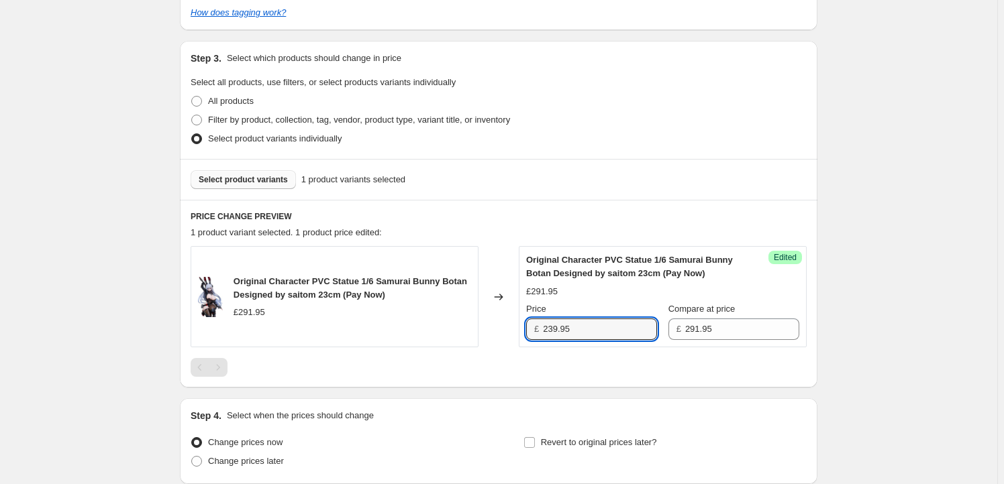
scroll to position [431, 0]
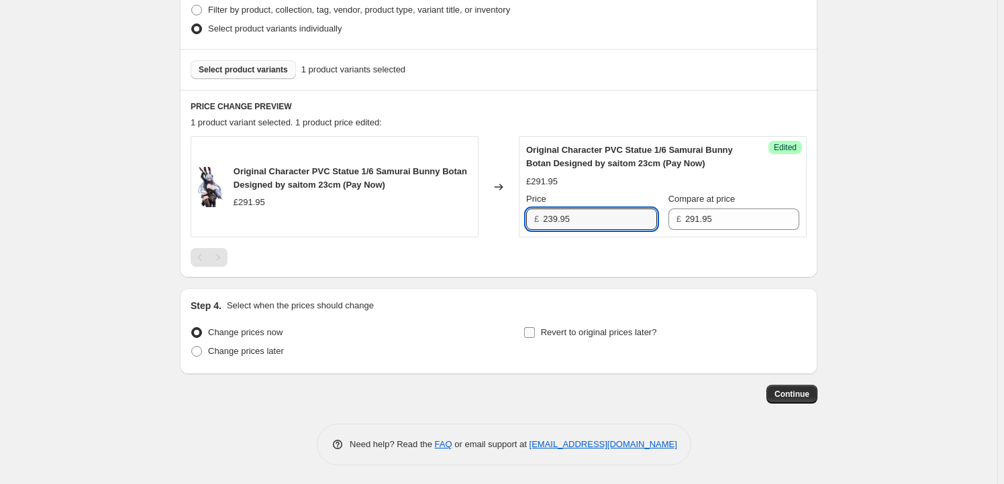
type input "239.95"
click at [578, 331] on span "Revert to original prices later?" at bounding box center [599, 332] width 116 height 10
click at [535, 331] on input "Revert to original prices later?" at bounding box center [529, 332] width 11 height 11
checkbox input "true"
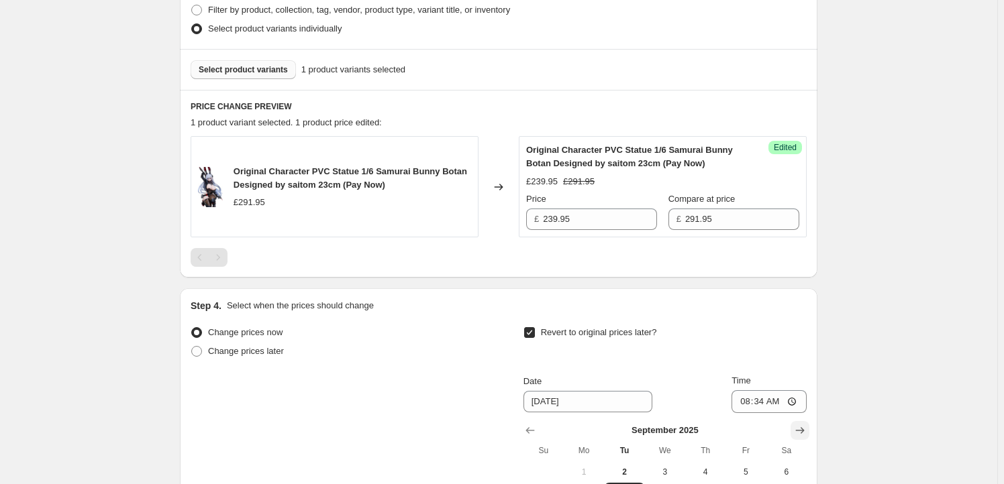
click at [807, 427] on icon "Show next month, October 2025" at bounding box center [799, 430] width 13 height 13
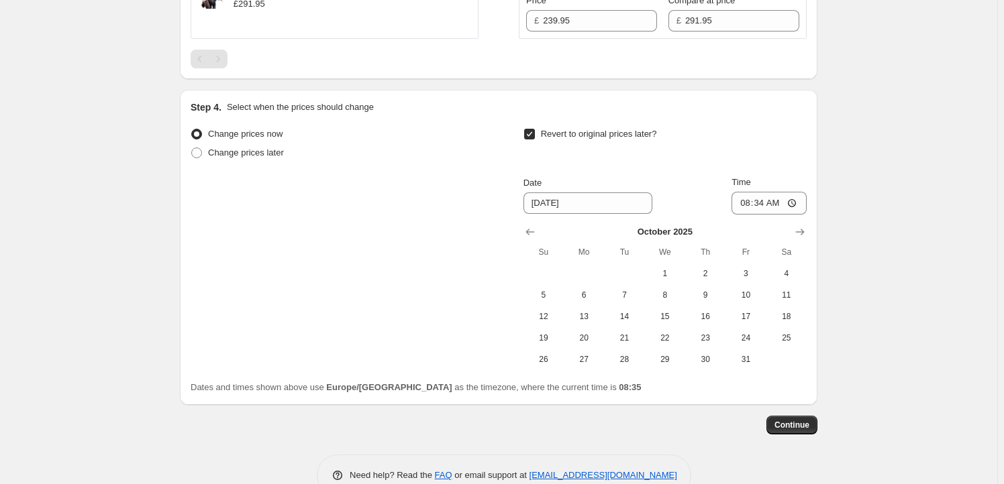
scroll to position [661, 0]
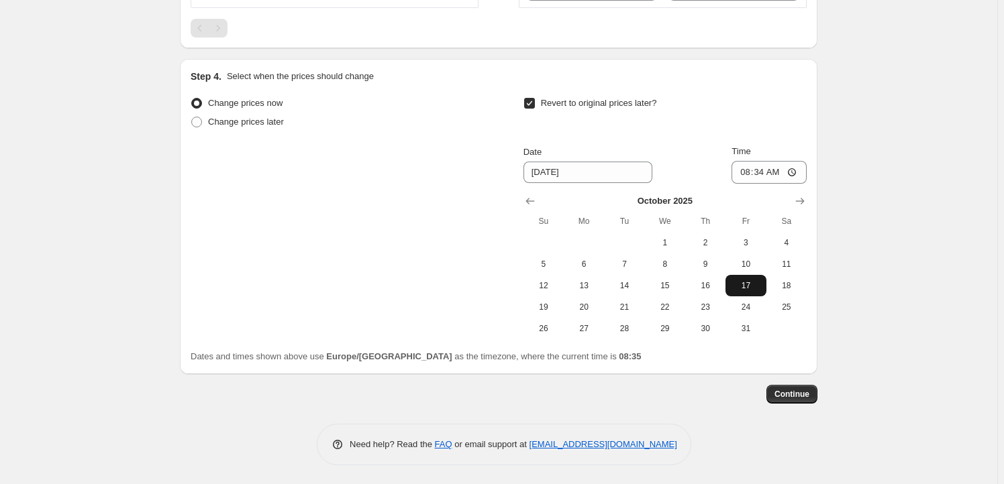
click at [739, 287] on span "17" at bounding box center [746, 285] width 30 height 11
click at [548, 308] on span "19" at bounding box center [544, 307] width 30 height 11
type input "10/19/2025"
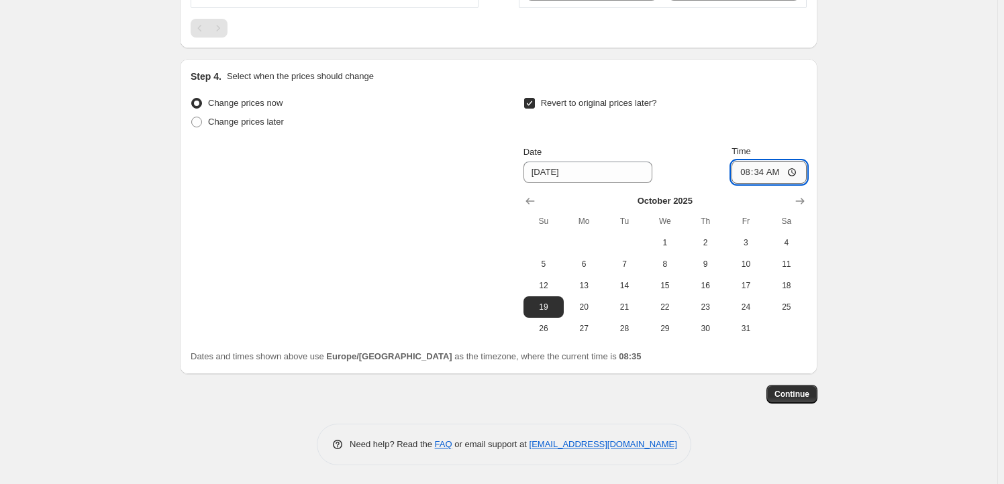
click at [767, 176] on input "08:34" at bounding box center [768, 172] width 75 height 23
type input "23:59"
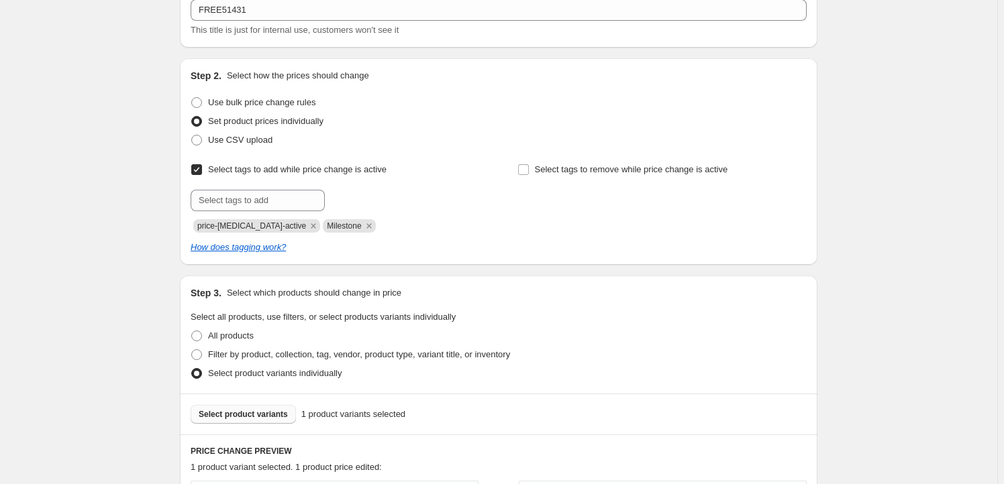
scroll to position [10, 0]
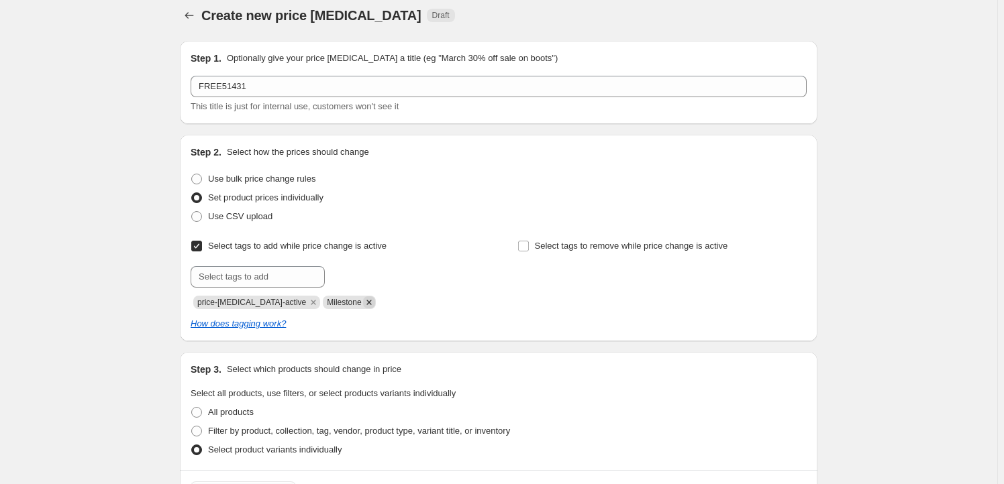
click at [363, 299] on icon "Remove Milestone" at bounding box center [369, 303] width 12 height 12
click at [290, 282] on input "text" at bounding box center [258, 276] width 134 height 21
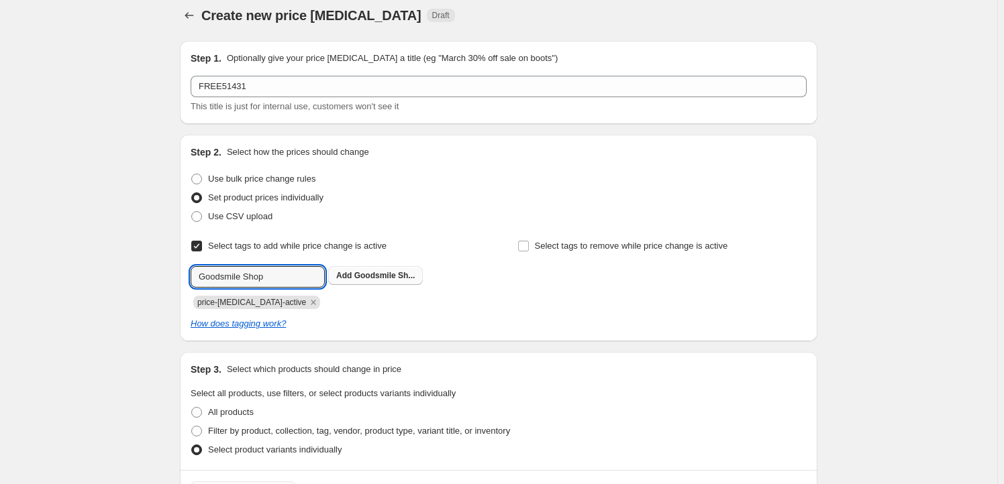
type input "Goodsmile Shop"
click at [387, 274] on span "Goodsmile Sh..." at bounding box center [384, 275] width 61 height 9
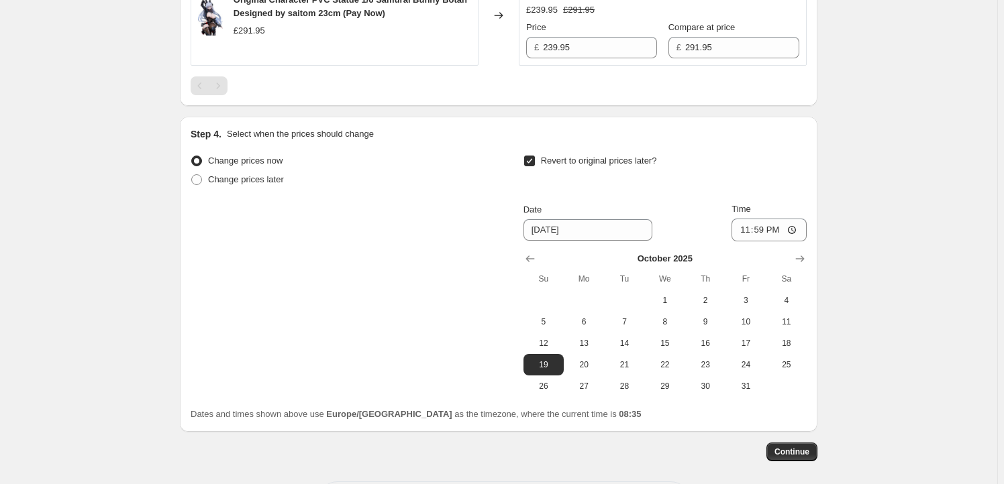
scroll to position [661, 0]
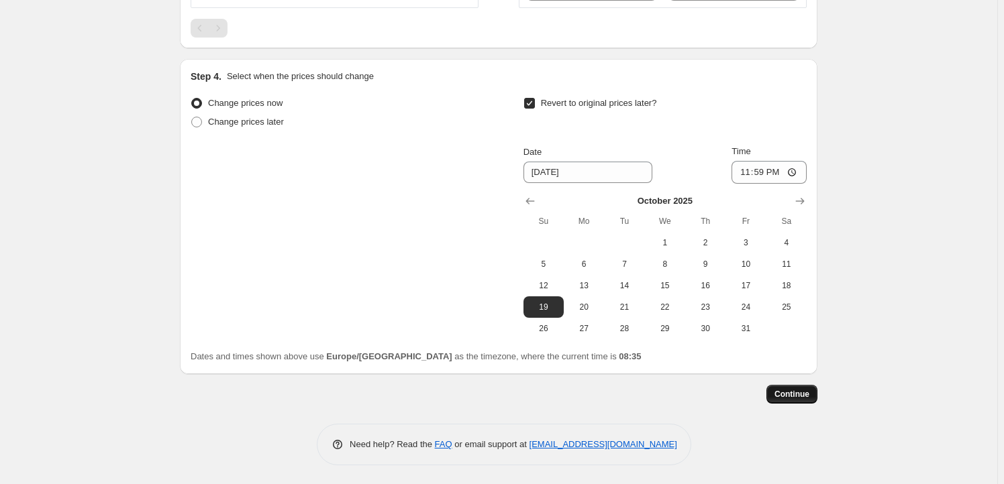
click at [794, 400] on button "Continue" at bounding box center [791, 394] width 51 height 19
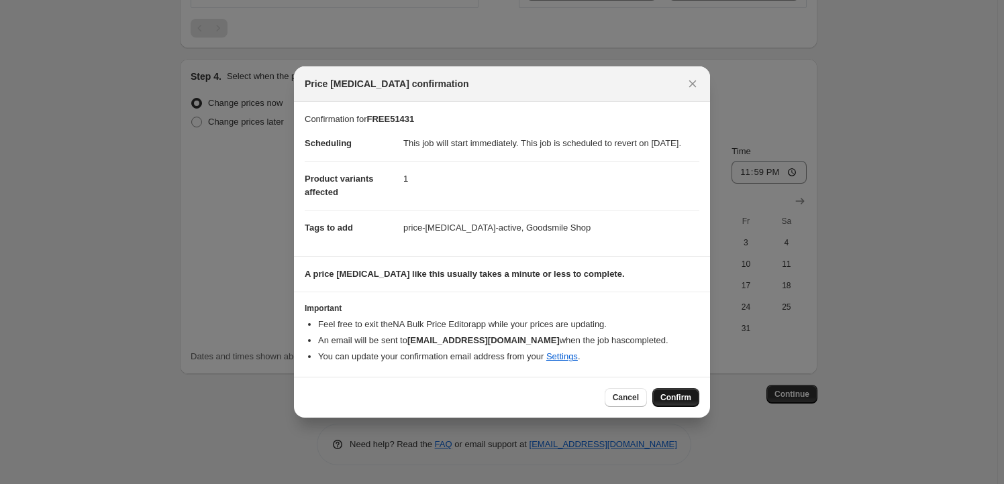
click at [678, 403] on span "Confirm" at bounding box center [675, 398] width 31 height 11
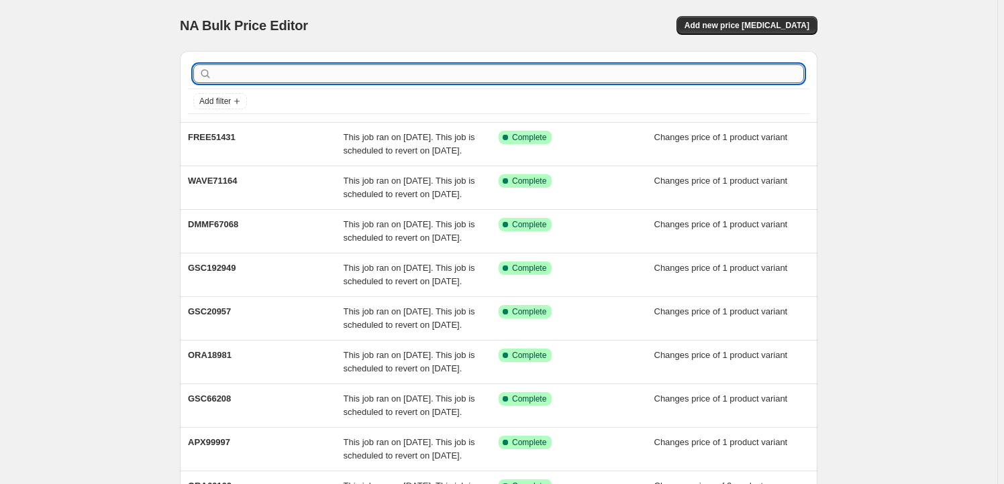
click at [297, 67] on input "text" at bounding box center [509, 73] width 589 height 19
paste input "GSC18976"
type input "GSC18976"
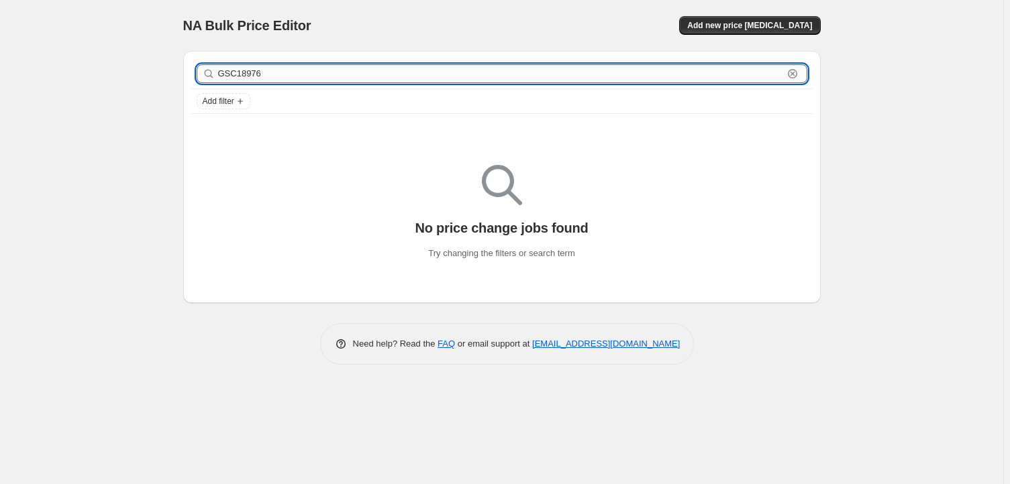
click at [279, 76] on input "GSC18976" at bounding box center [500, 73] width 565 height 19
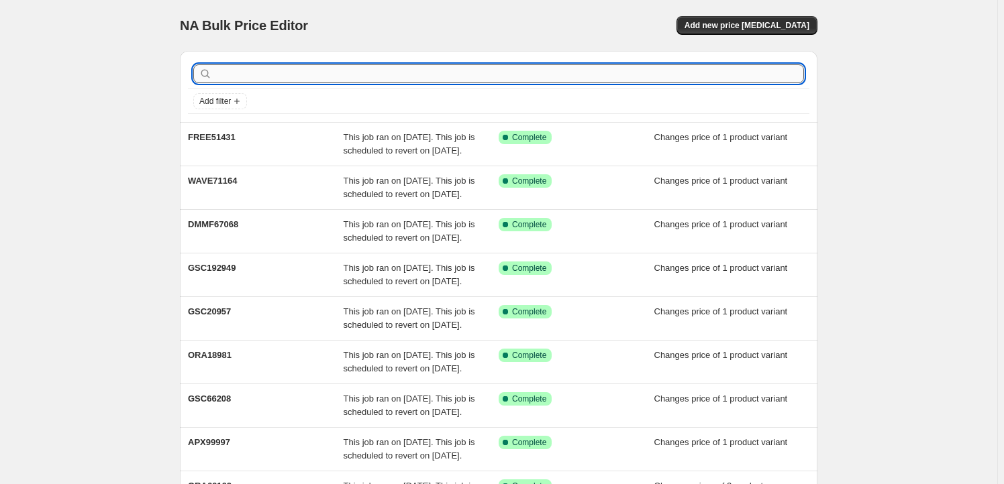
click at [325, 65] on input "text" at bounding box center [509, 73] width 589 height 19
paste input "GSC66056"
type input "GSC66056"
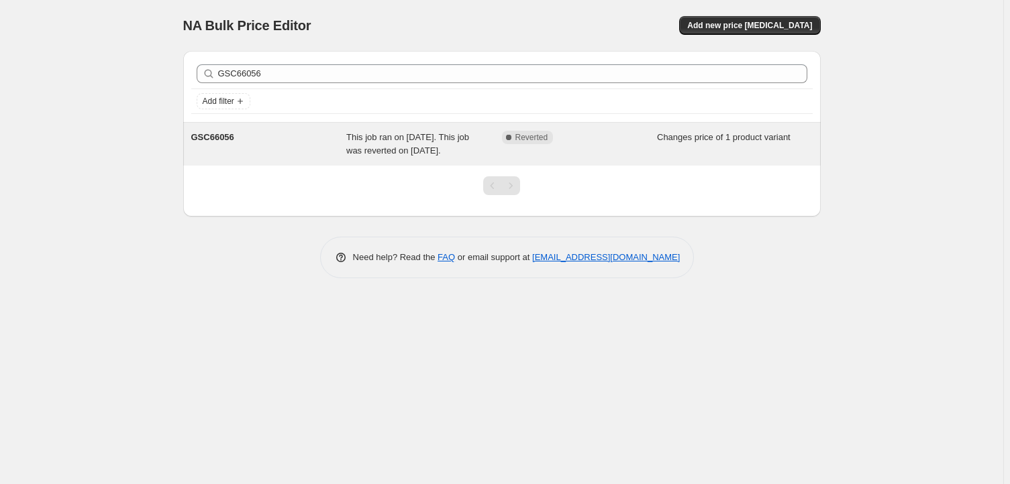
click at [282, 155] on div "GSC66056" at bounding box center [269, 144] width 156 height 27
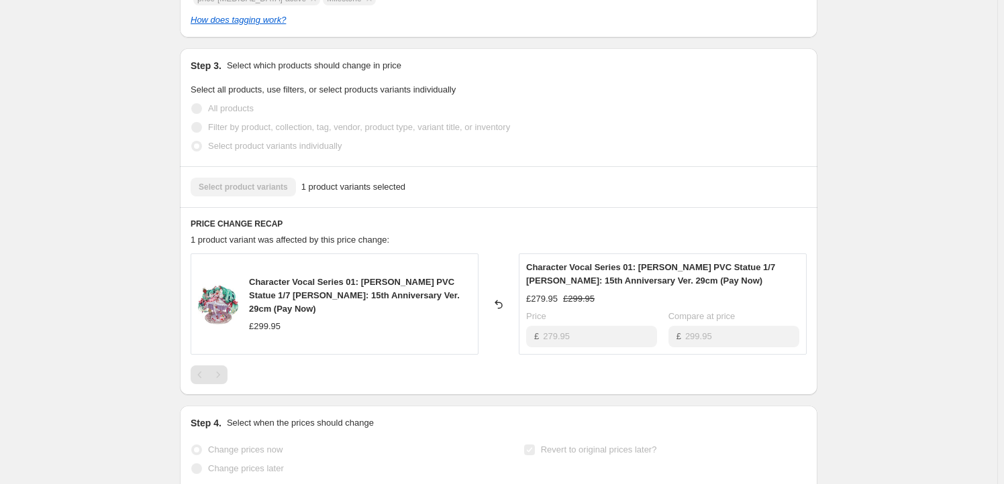
scroll to position [488, 0]
